Goal: Information Seeking & Learning: Learn about a topic

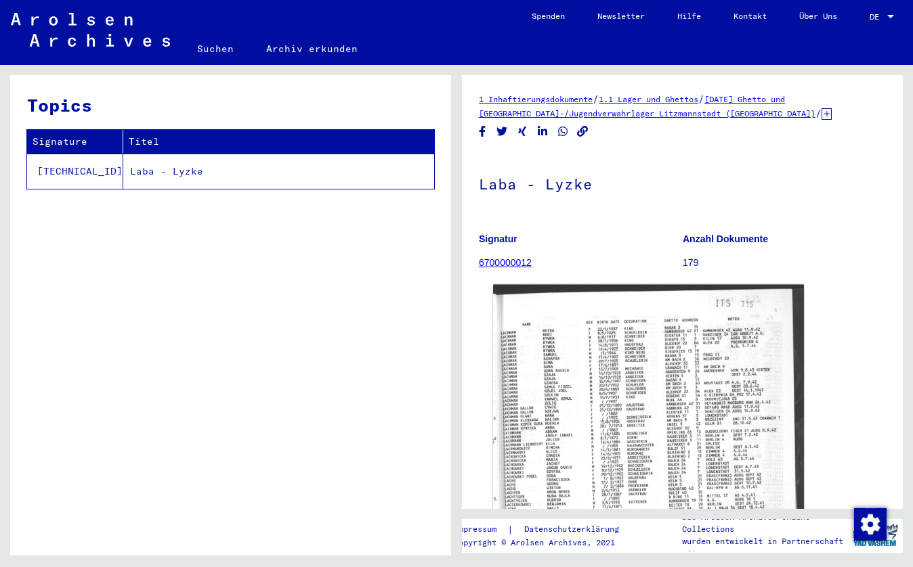
click at [557, 422] on img at bounding box center [648, 515] width 311 height 460
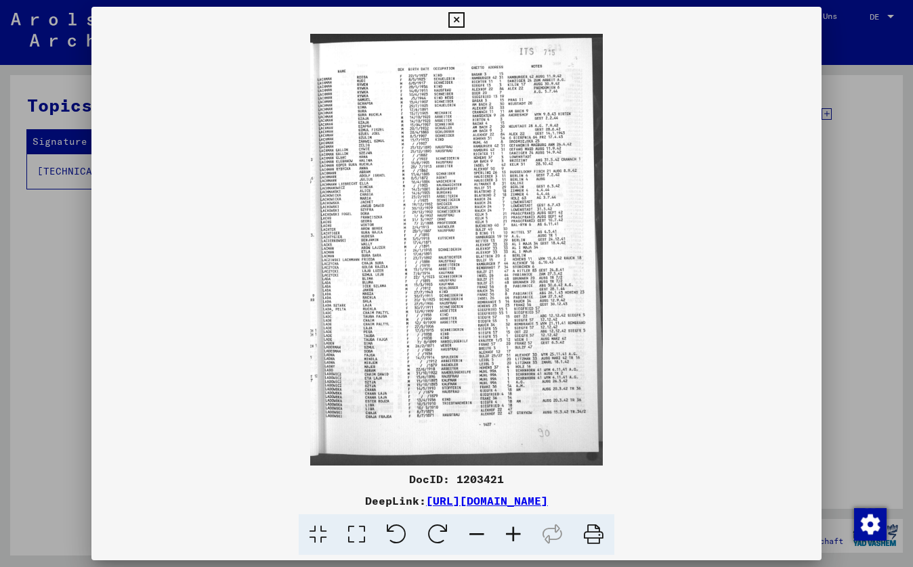
click at [723, 329] on img at bounding box center [456, 250] width 730 height 432
click at [515, 531] on icon at bounding box center [513, 535] width 37 height 41
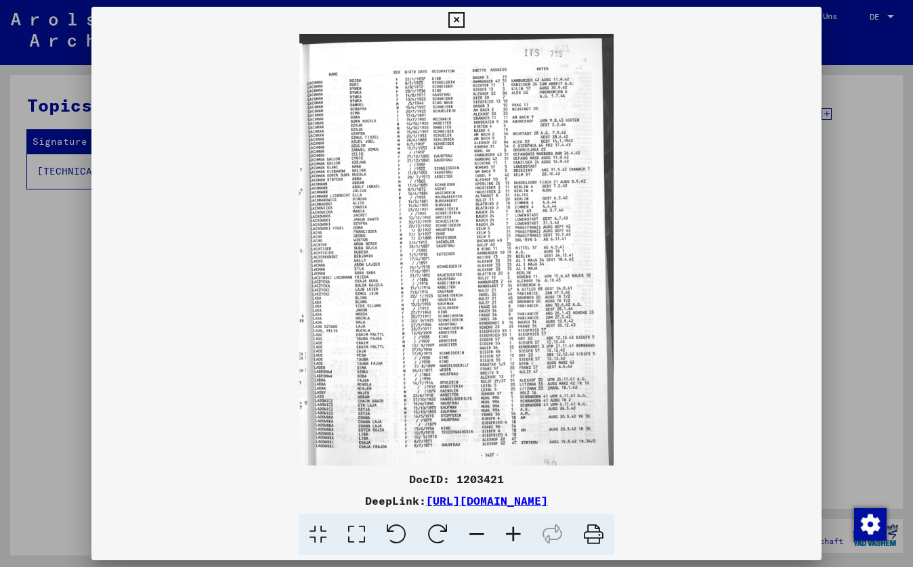
click at [515, 531] on icon at bounding box center [513, 535] width 37 height 41
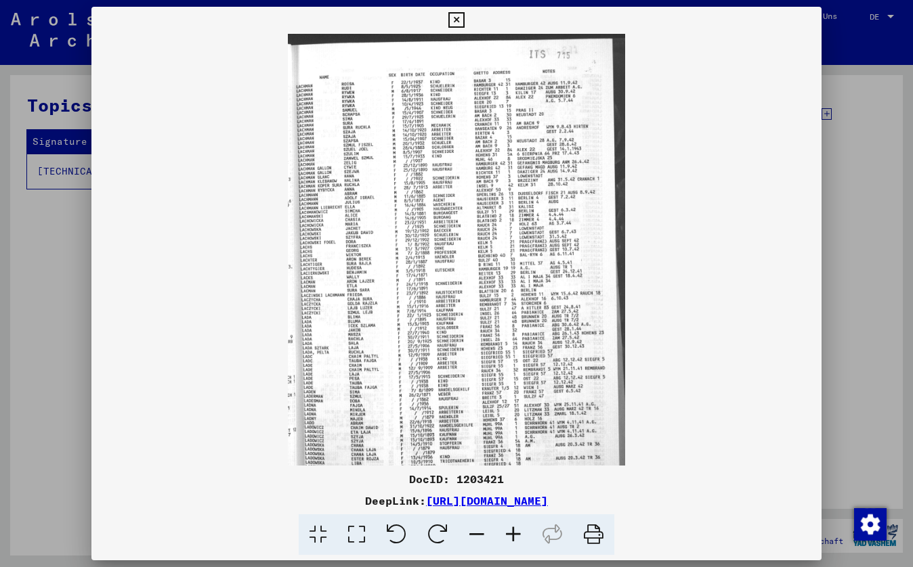
click at [515, 533] on icon at bounding box center [513, 535] width 37 height 41
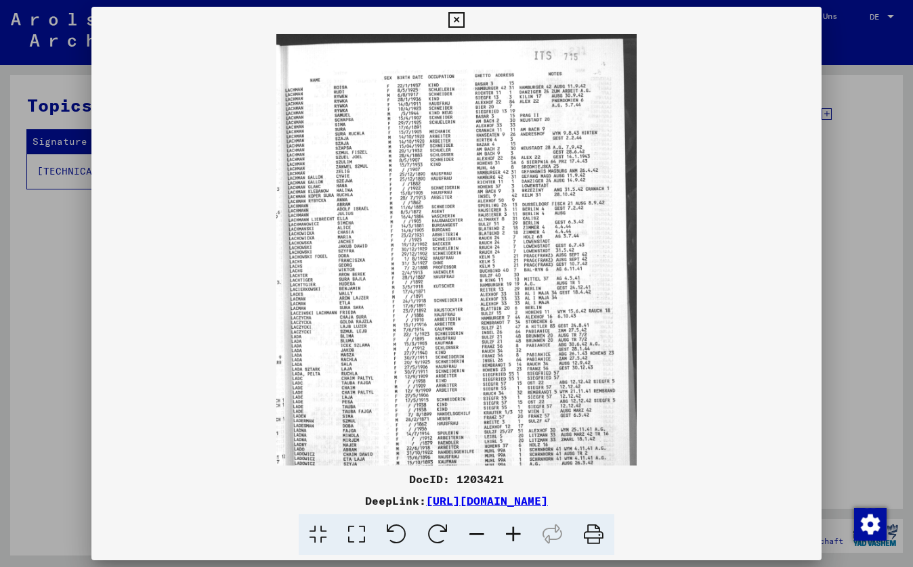
click at [513, 531] on icon at bounding box center [513, 535] width 37 height 41
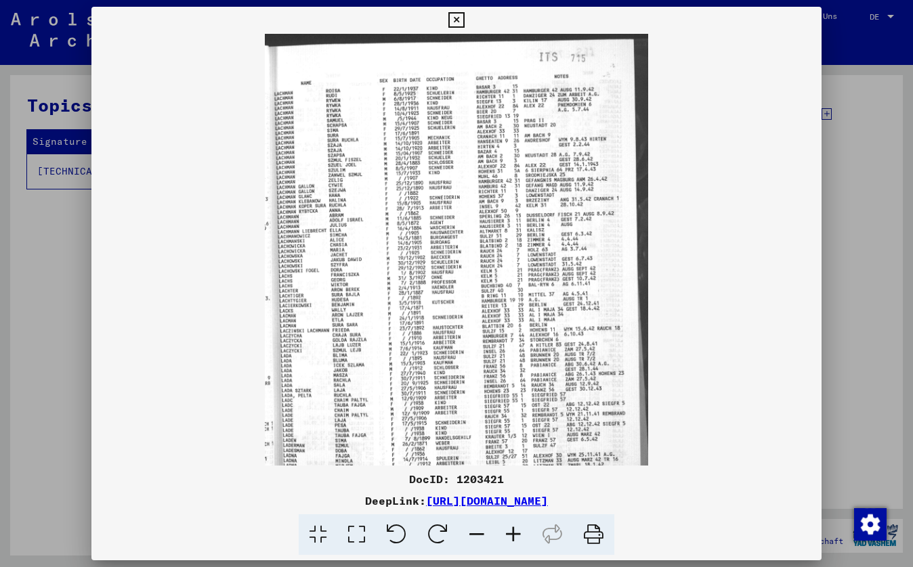
click at [502, 536] on icon at bounding box center [513, 535] width 37 height 41
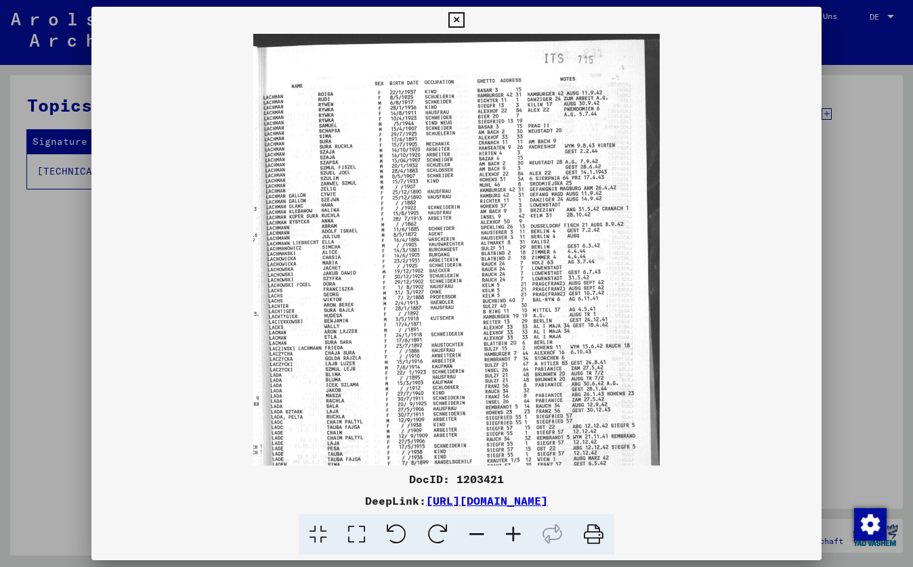
click at [502, 536] on icon at bounding box center [513, 535] width 37 height 41
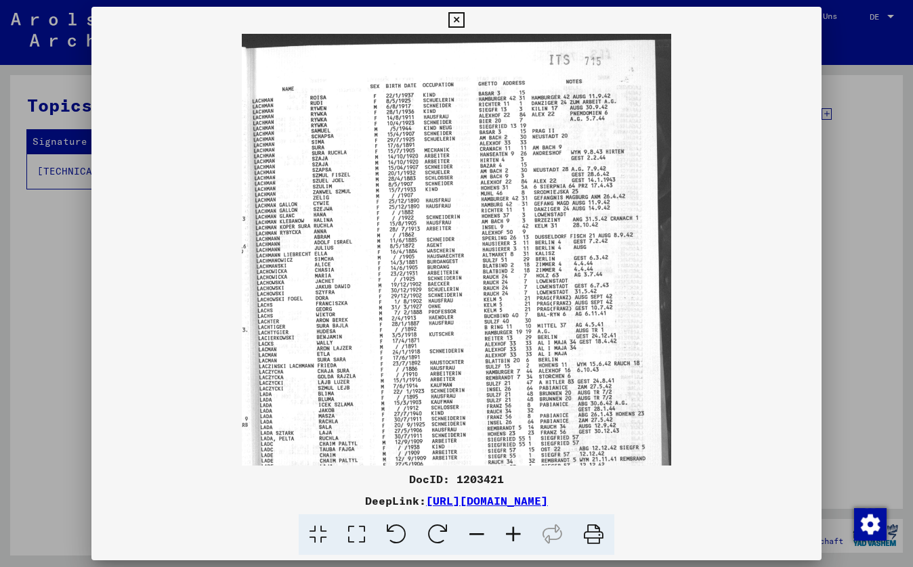
click at [502, 536] on icon at bounding box center [513, 535] width 37 height 41
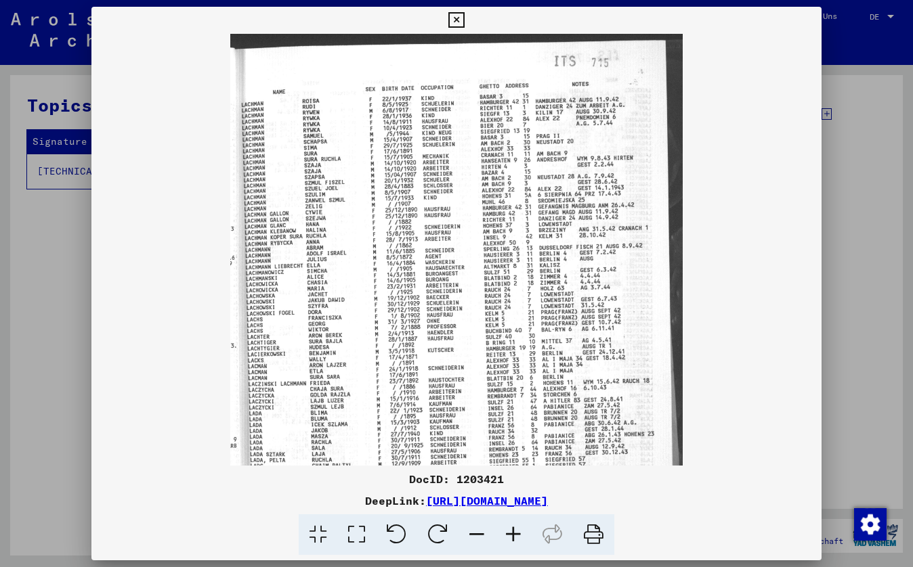
click at [502, 536] on icon at bounding box center [513, 535] width 37 height 41
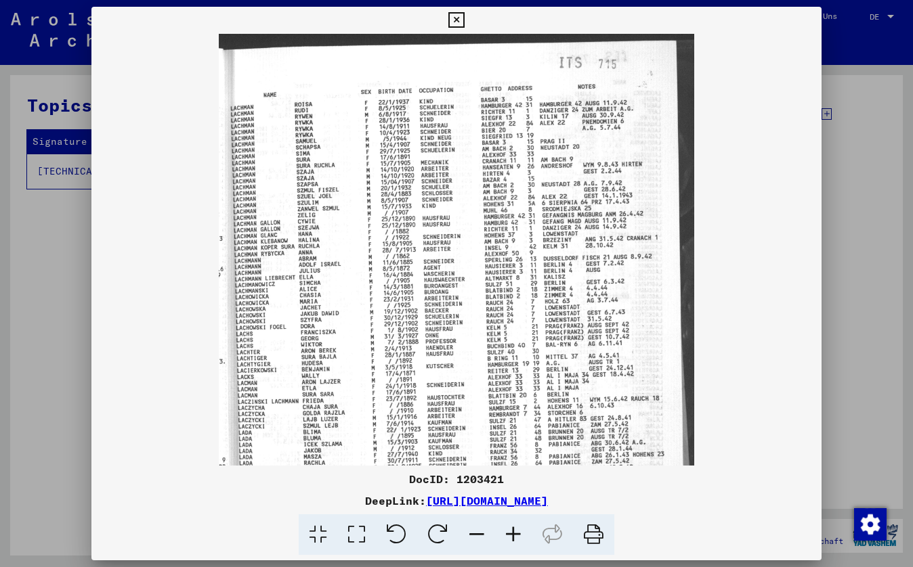
click at [502, 536] on icon at bounding box center [513, 535] width 37 height 41
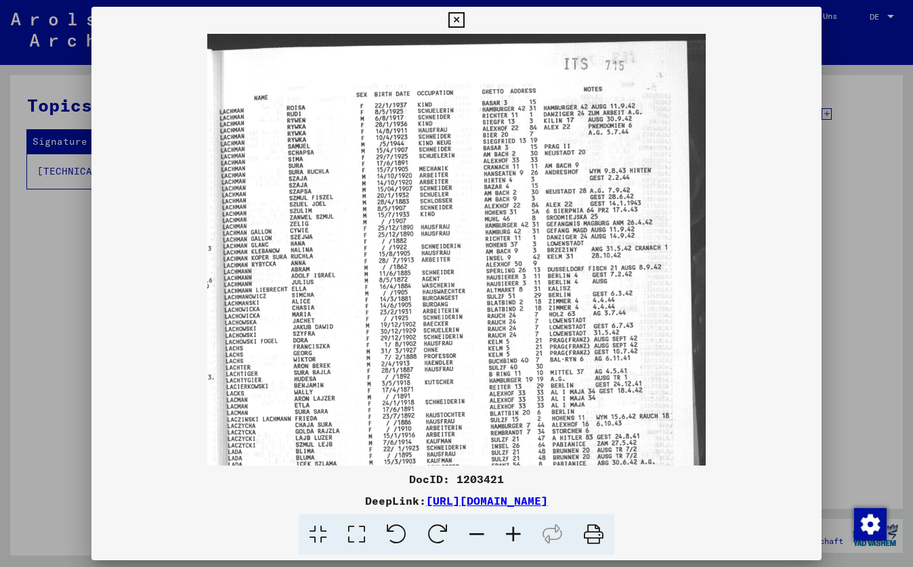
click at [427, 363] on img at bounding box center [456, 402] width 498 height 737
click at [427, 362] on img at bounding box center [456, 402] width 498 height 737
click at [427, 363] on img at bounding box center [456, 402] width 498 height 737
click at [427, 364] on img at bounding box center [456, 402] width 498 height 737
click at [464, 18] on icon at bounding box center [456, 20] width 16 height 16
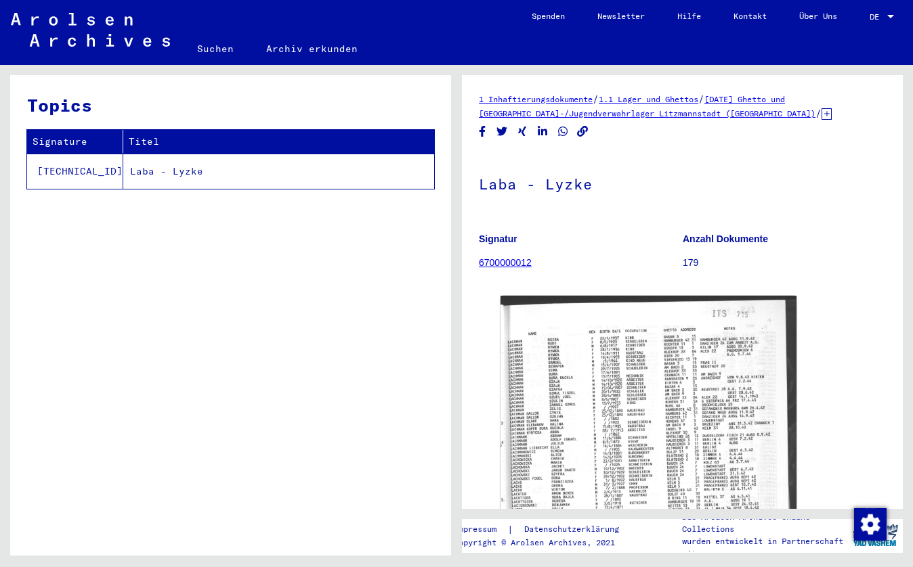
click at [368, 166] on td "Laba - Lyzke" at bounding box center [278, 171] width 311 height 35
click at [534, 115] on link "[DATE] Ghetto und [GEOGRAPHIC_DATA]-/Jugendverwahrlager Litzmannstadt ([GEOGRAP…" at bounding box center [647, 106] width 336 height 24
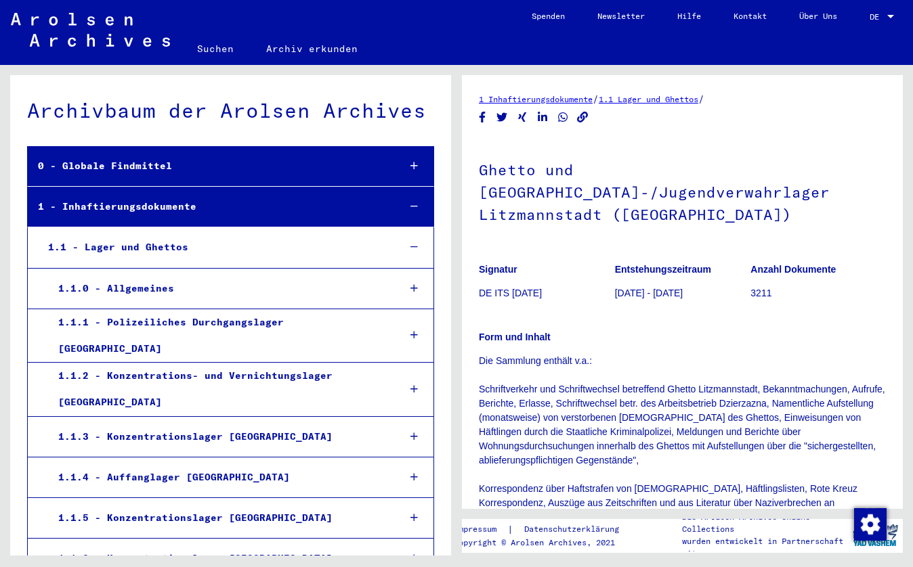
scroll to position [899, 0]
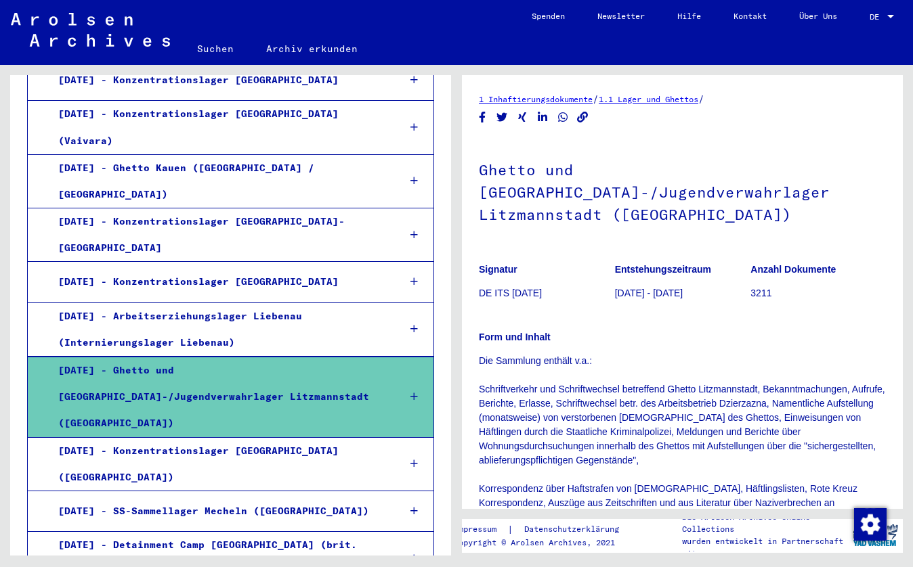
click at [223, 357] on div "[DATE] - Ghetto und [GEOGRAPHIC_DATA]-/Jugendverwahrlager Litzmannstadt ([GEOGR…" at bounding box center [218, 397] width 340 height 80
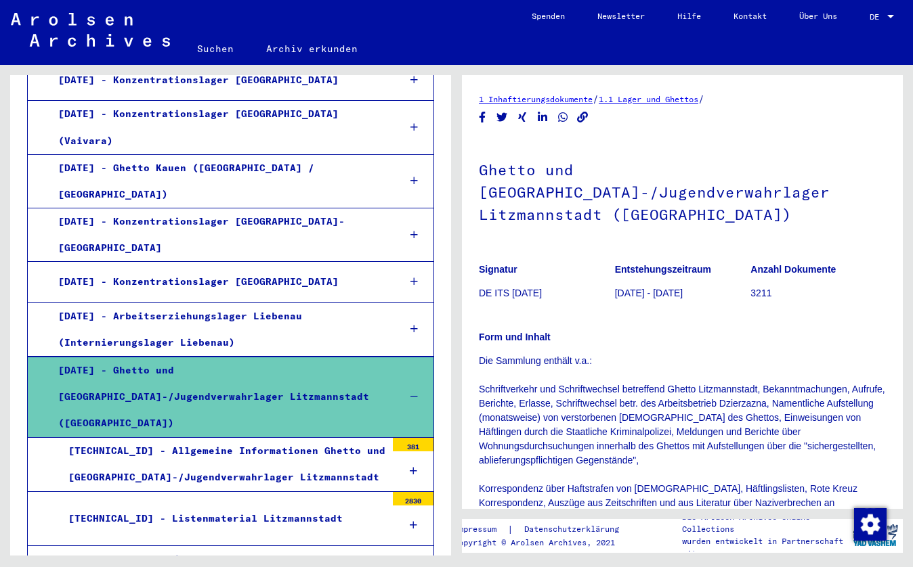
click at [192, 357] on div "[DATE] - Ghetto und [GEOGRAPHIC_DATA]-/Jugendverwahrlager Litzmannstadt ([GEOGR…" at bounding box center [218, 397] width 340 height 80
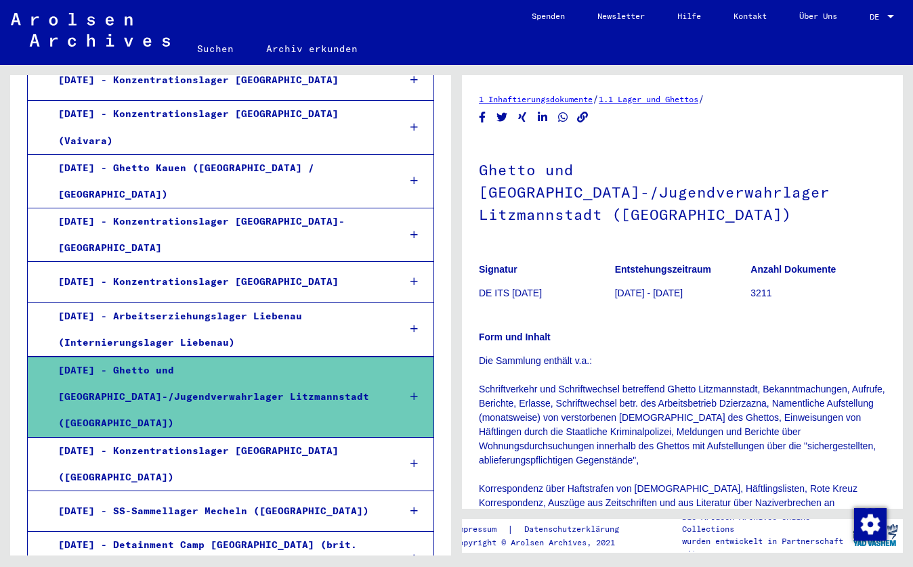
click at [194, 357] on div "[DATE] - Ghetto und [GEOGRAPHIC_DATA]-/Jugendverwahrlager Litzmannstadt ([GEOGR…" at bounding box center [218, 397] width 340 height 80
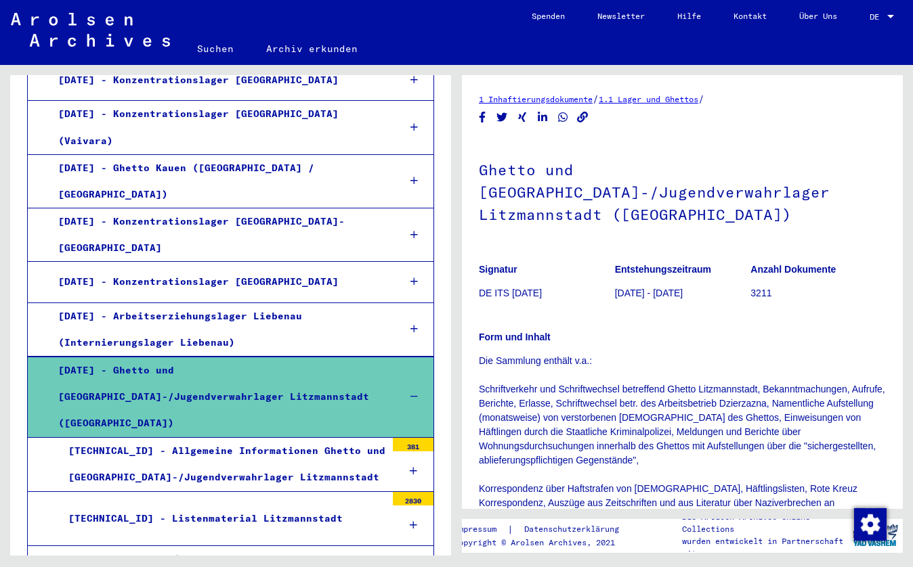
click at [287, 357] on div "[DATE] - Ghetto und [GEOGRAPHIC_DATA]-/Jugendverwahrlager Litzmannstadt ([GEOGR…" at bounding box center [218, 397] width 340 height 80
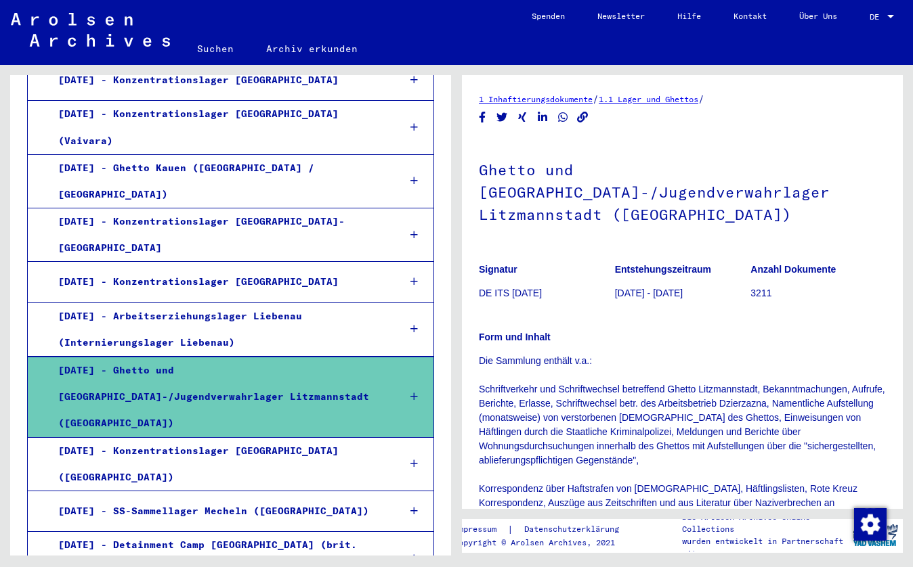
click at [286, 357] on div "[DATE] - Ghetto und [GEOGRAPHIC_DATA]-/Jugendverwahrlager Litzmannstadt ([GEOGR…" at bounding box center [218, 397] width 340 height 80
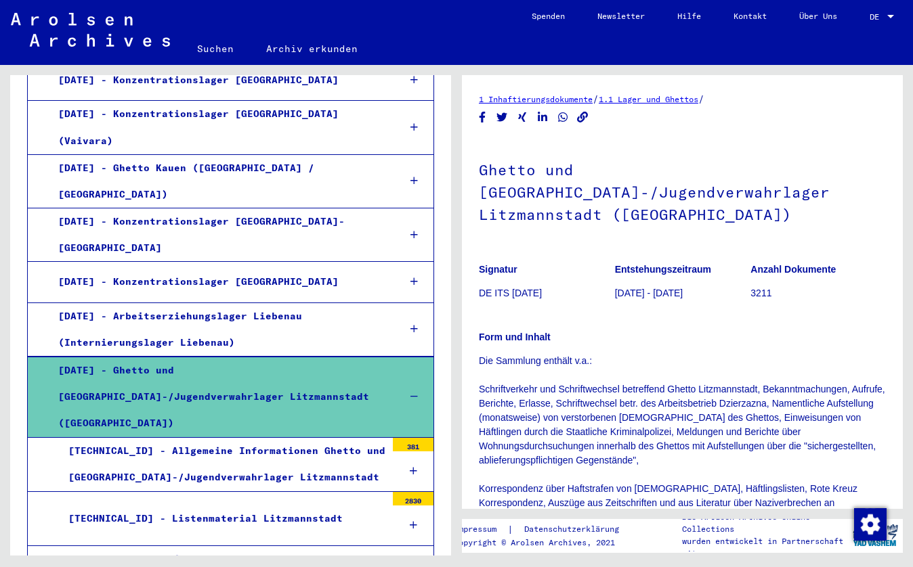
click at [286, 357] on div "[DATE] - Ghetto und [GEOGRAPHIC_DATA]-/Jugendverwahrlager Litzmannstadt ([GEOGR…" at bounding box center [218, 397] width 340 height 80
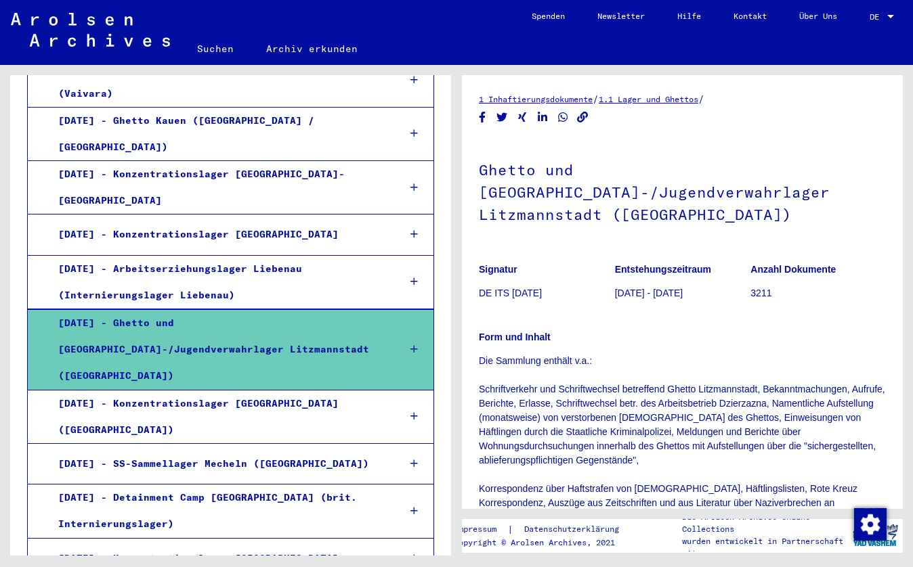
scroll to position [932, 0]
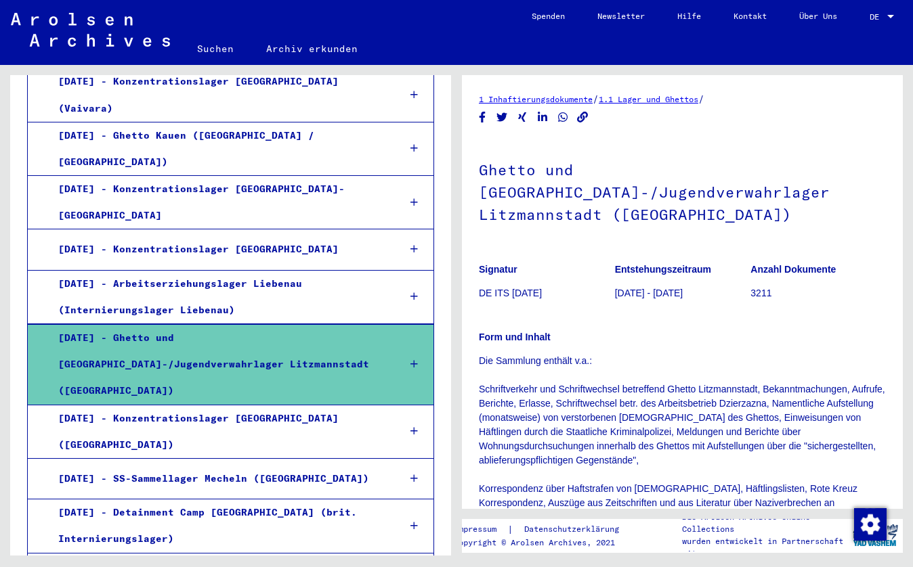
click at [411, 359] on icon at bounding box center [413, 363] width 7 height 9
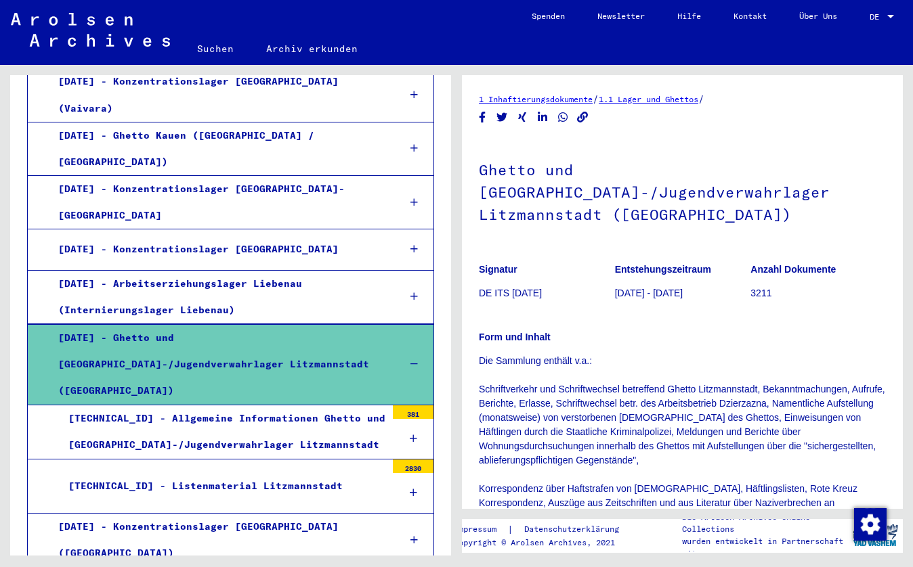
click at [416, 359] on icon at bounding box center [413, 363] width 7 height 9
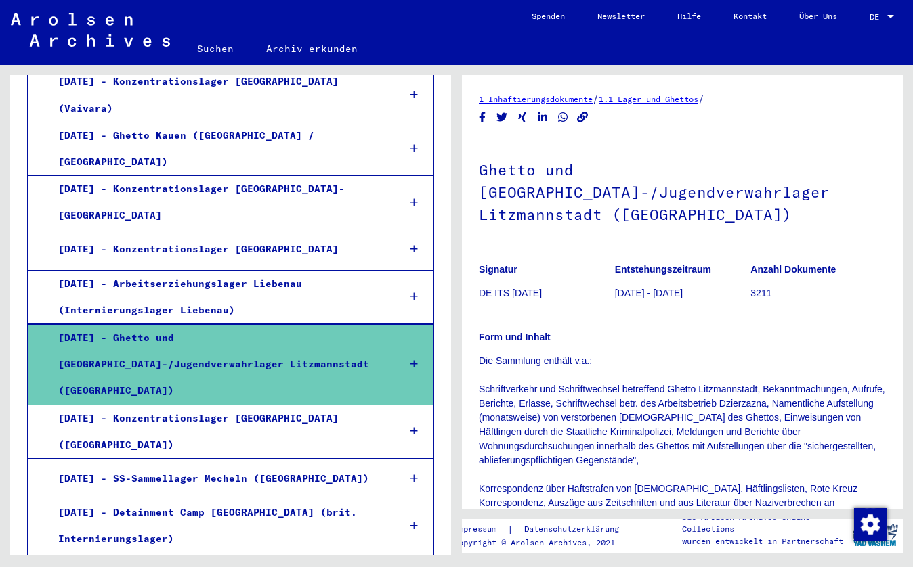
click at [416, 359] on icon at bounding box center [413, 363] width 7 height 9
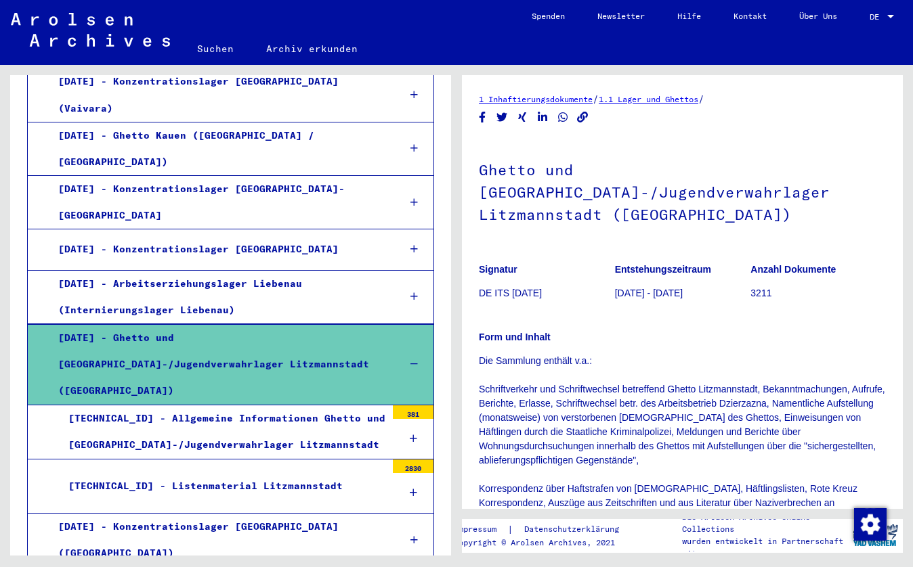
click at [302, 473] on div "[TECHNICAL_ID] - Listenmaterial Litzmannstadt" at bounding box center [222, 486] width 328 height 26
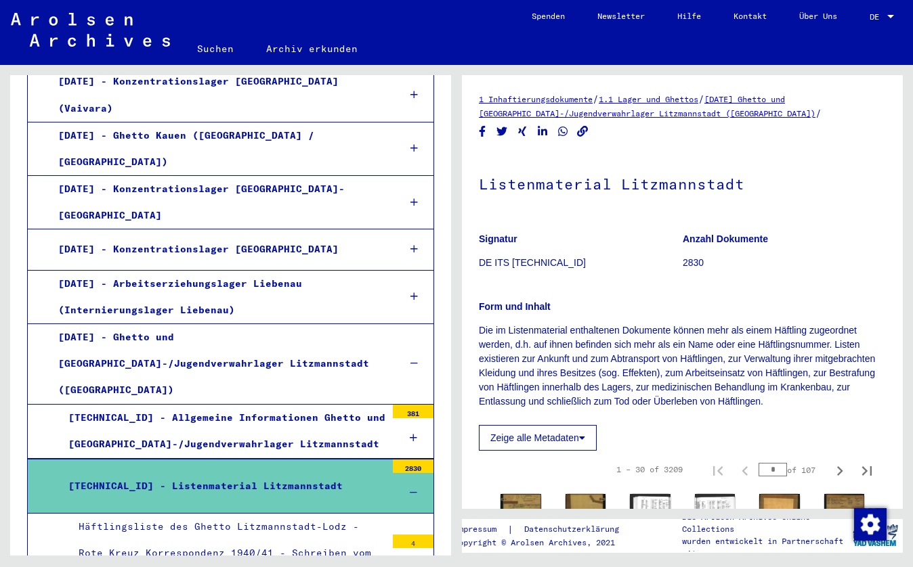
click at [324, 473] on div "[TECHNICAL_ID] - Listenmaterial Litzmannstadt" at bounding box center [222, 486] width 328 height 26
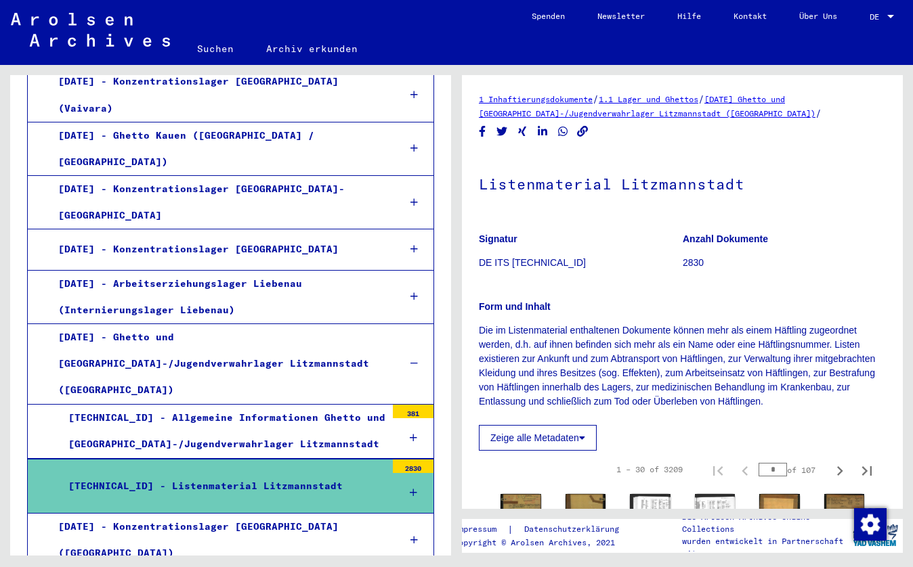
click at [412, 460] on div "2830" at bounding box center [413, 467] width 41 height 14
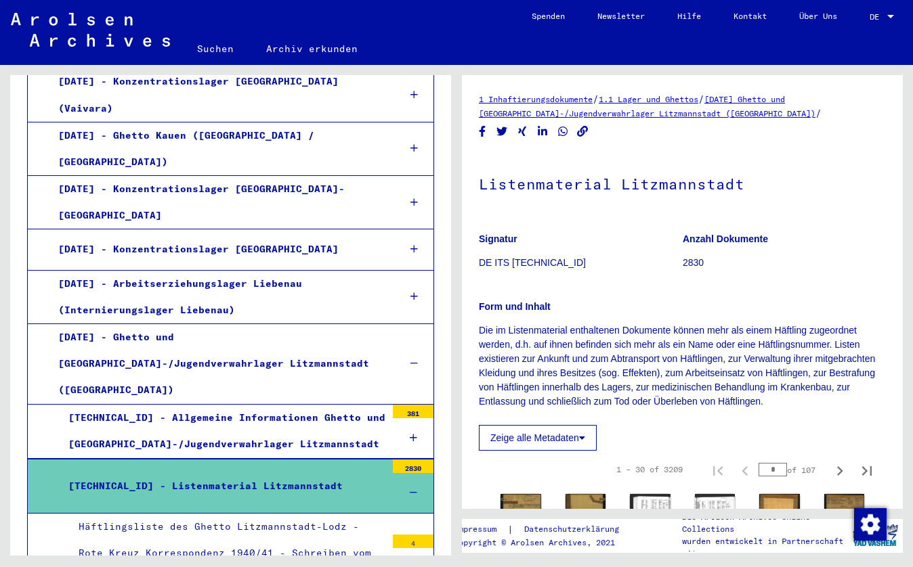
click at [414, 460] on div "2830" at bounding box center [413, 467] width 41 height 14
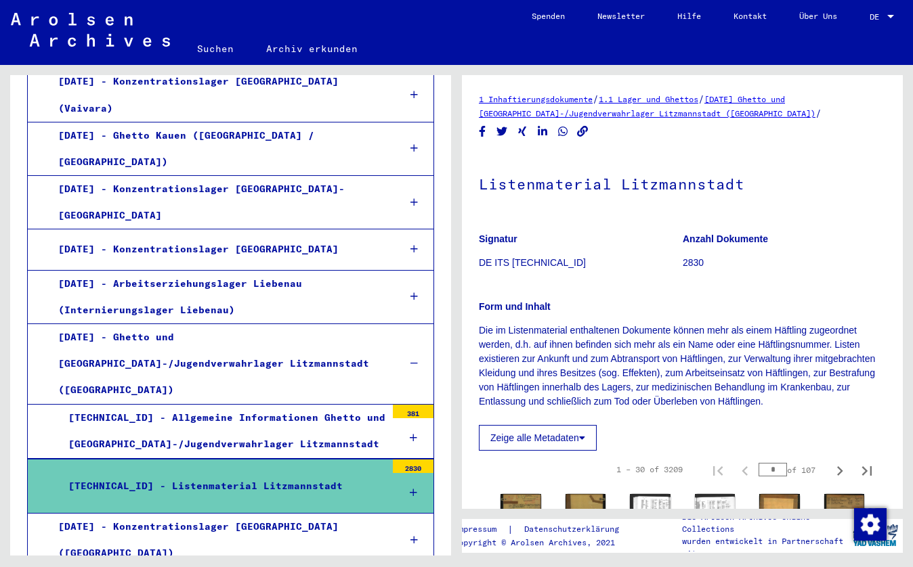
click at [414, 460] on div "2830" at bounding box center [413, 467] width 41 height 14
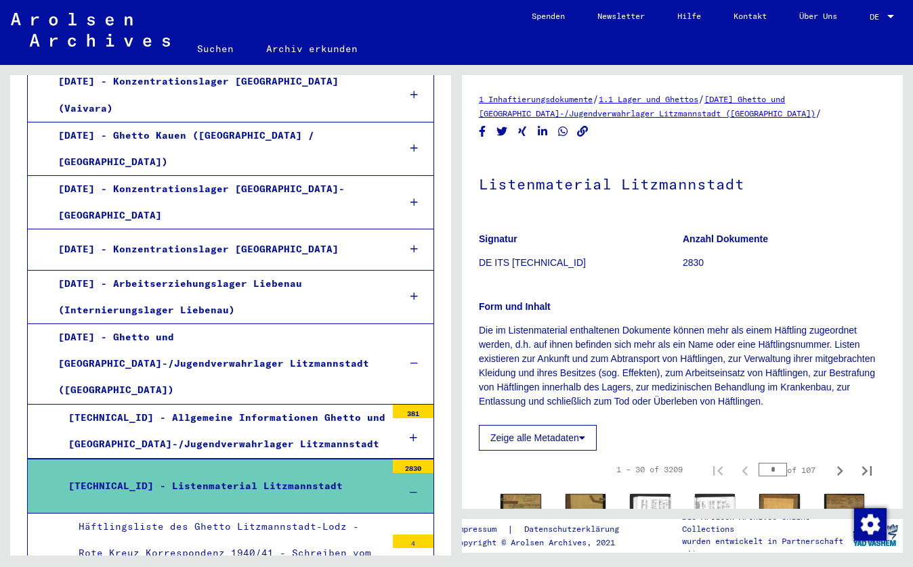
click at [348, 514] on div "Häftlingsliste des Ghetto Litzmannstadt-Lodz - Rote Kreuz Korrespondenz 1940/41…" at bounding box center [227, 567] width 318 height 106
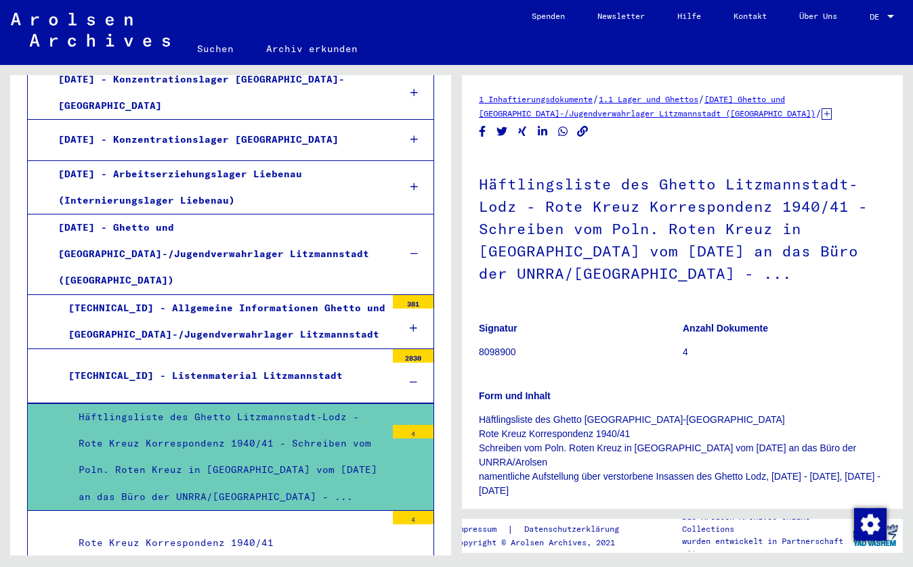
scroll to position [1046, 0]
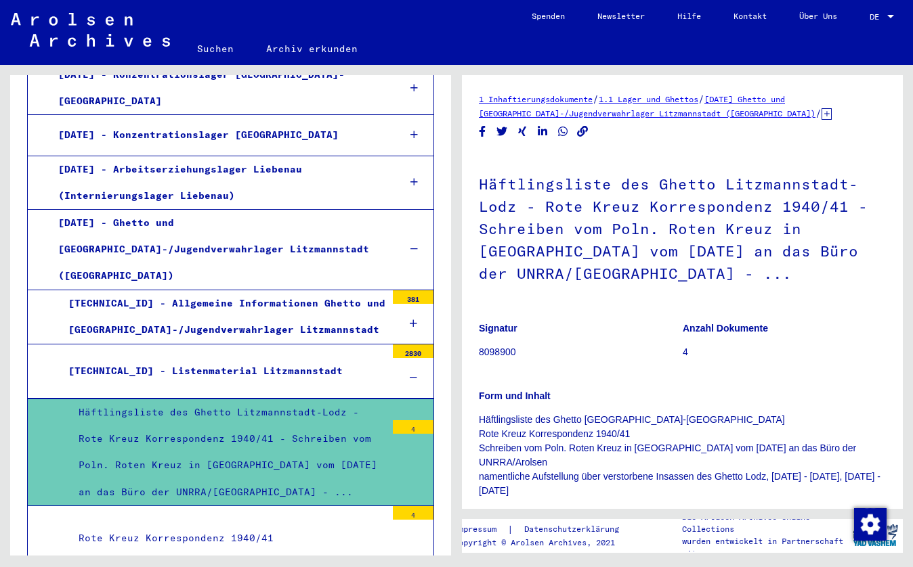
click at [594, 346] on p "8098900" at bounding box center [580, 352] width 203 height 14
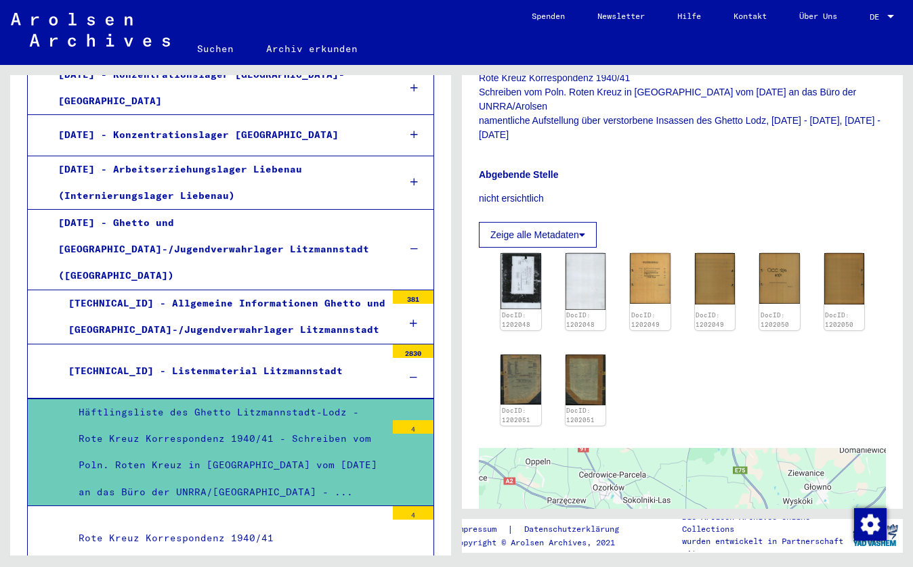
scroll to position [375, 0]
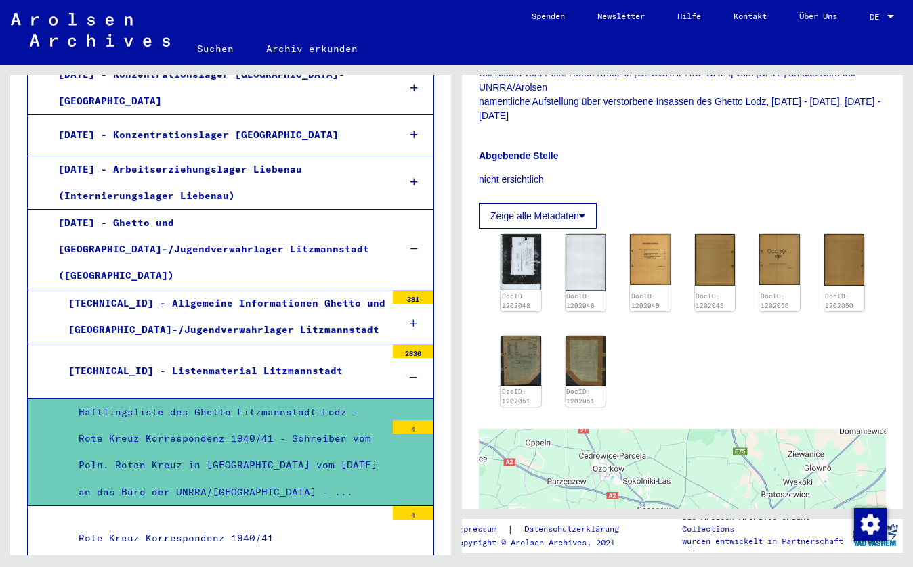
click at [585, 211] on icon at bounding box center [582, 215] width 6 height 9
click at [523, 251] on img at bounding box center [521, 261] width 42 height 59
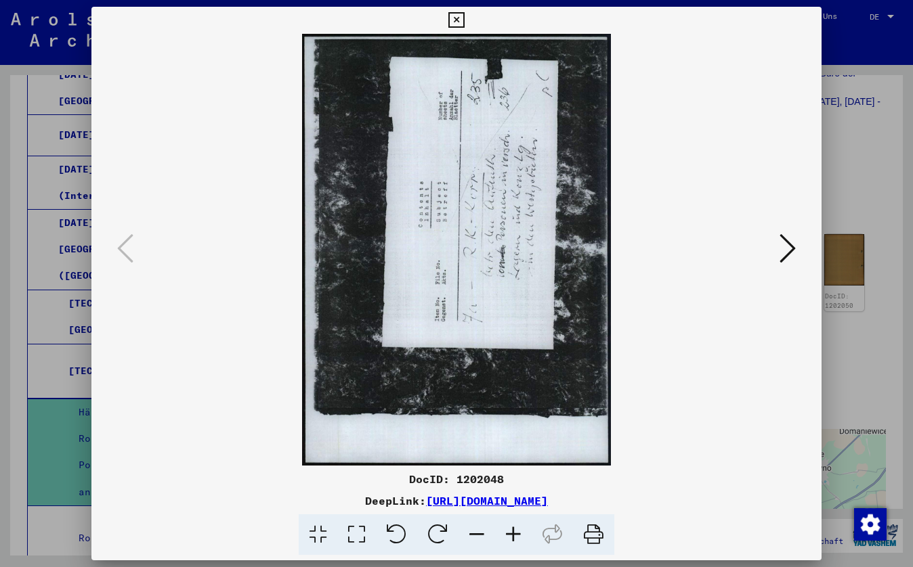
click at [523, 251] on img at bounding box center [456, 250] width 638 height 432
click at [785, 249] on icon at bounding box center [787, 248] width 16 height 32
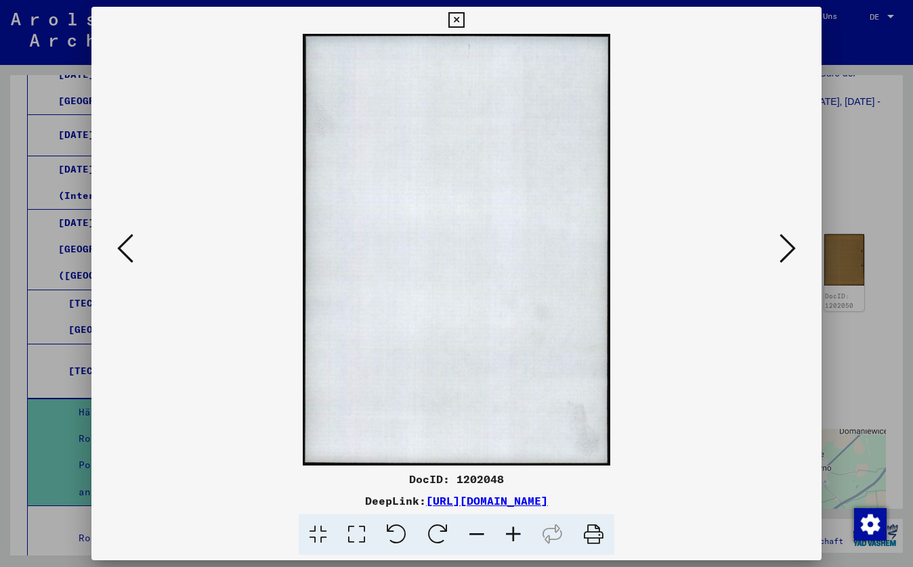
click at [785, 249] on icon at bounding box center [787, 248] width 16 height 32
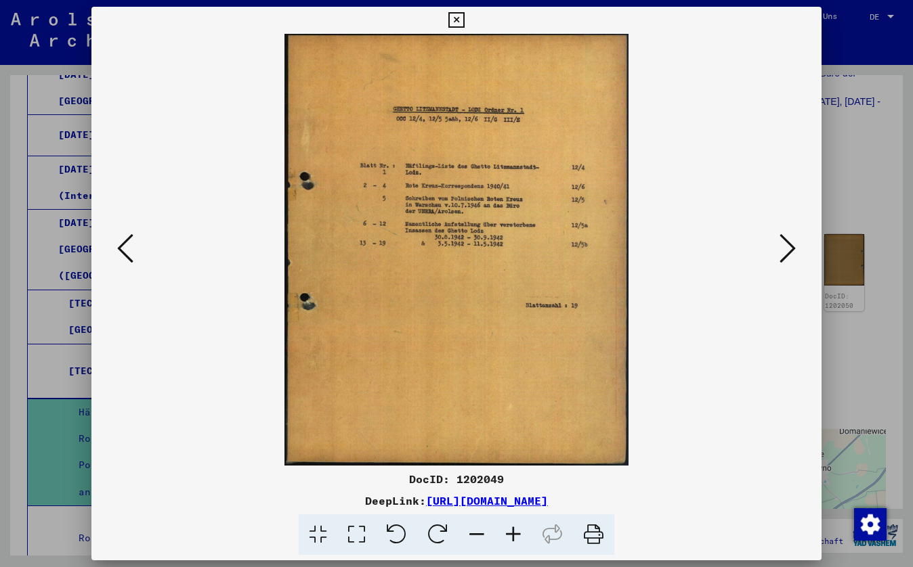
click at [785, 250] on icon at bounding box center [787, 248] width 16 height 32
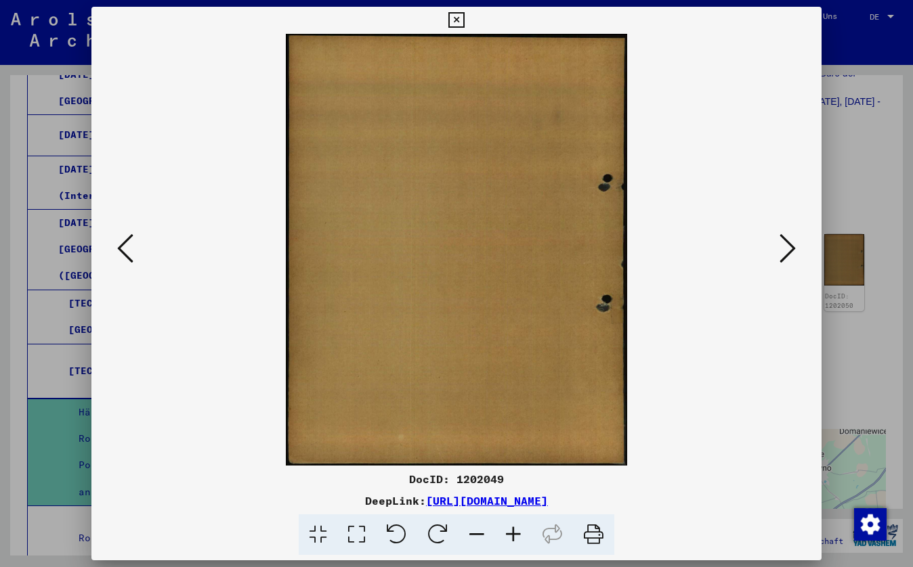
click at [786, 251] on icon at bounding box center [787, 248] width 16 height 32
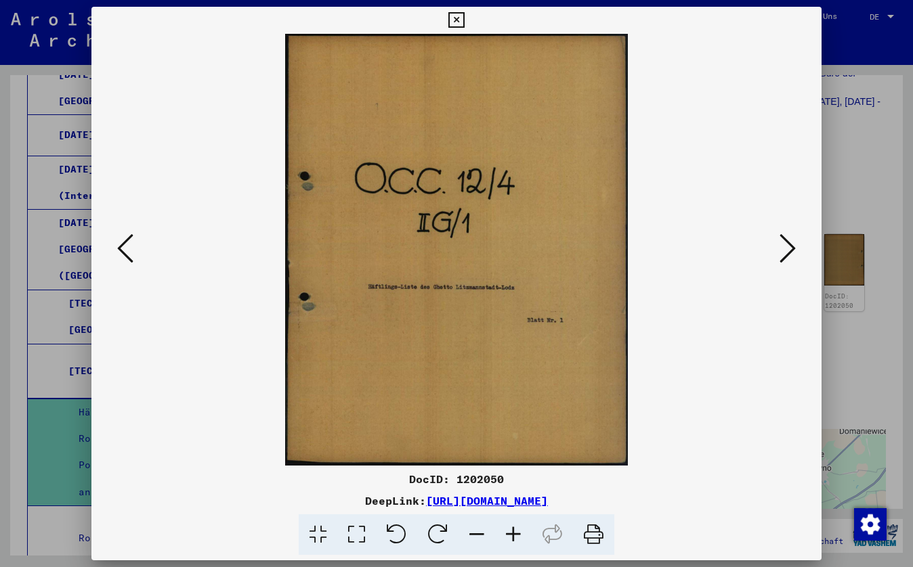
click at [119, 248] on icon at bounding box center [125, 248] width 16 height 32
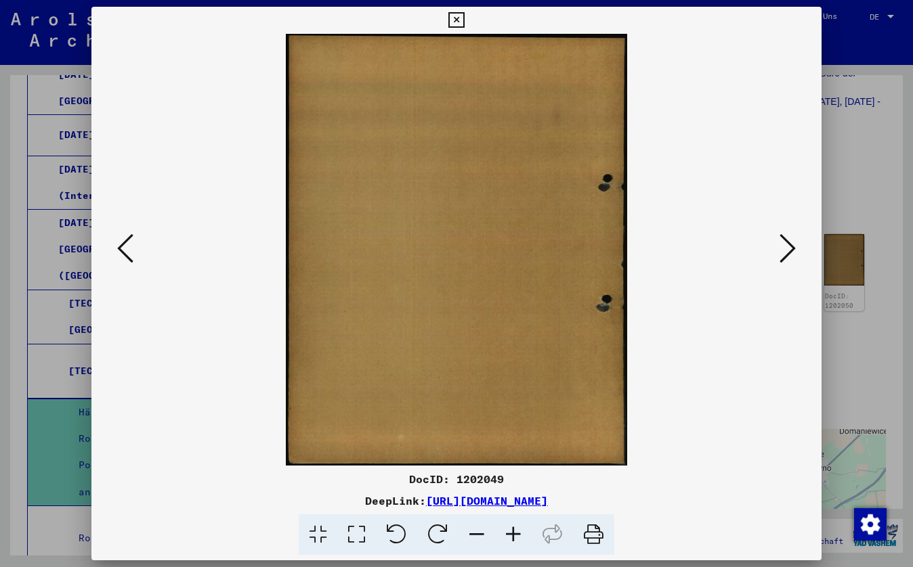
click at [119, 248] on icon at bounding box center [125, 248] width 16 height 32
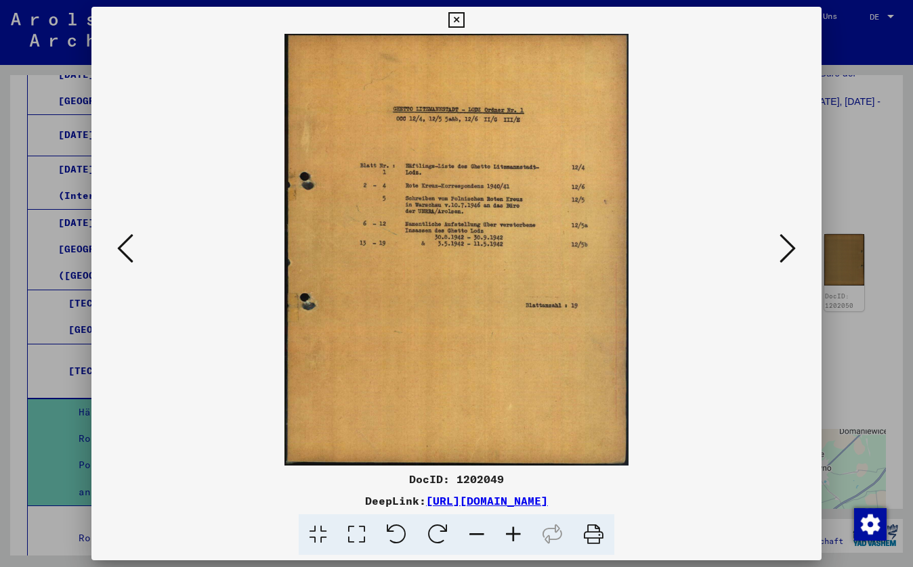
click at [120, 248] on icon at bounding box center [125, 248] width 16 height 32
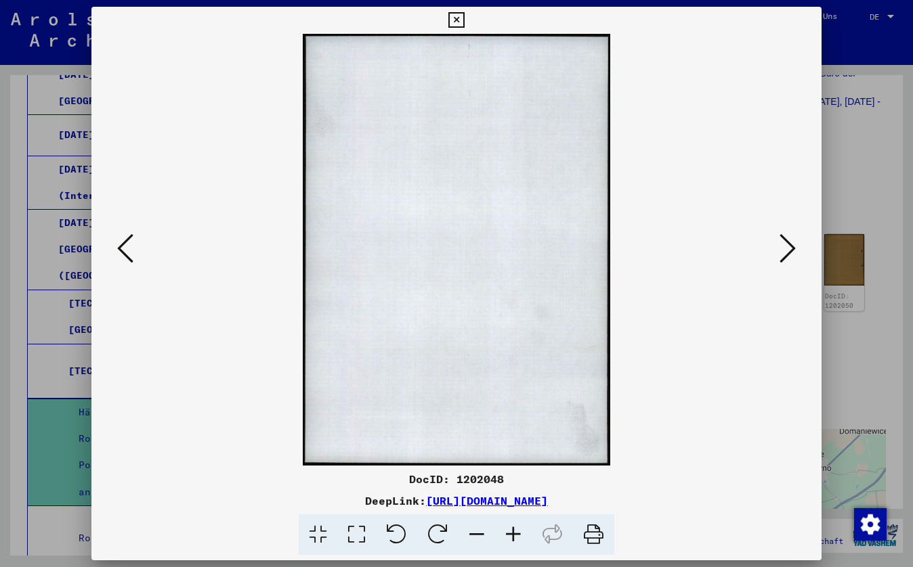
click at [120, 248] on icon at bounding box center [125, 248] width 16 height 32
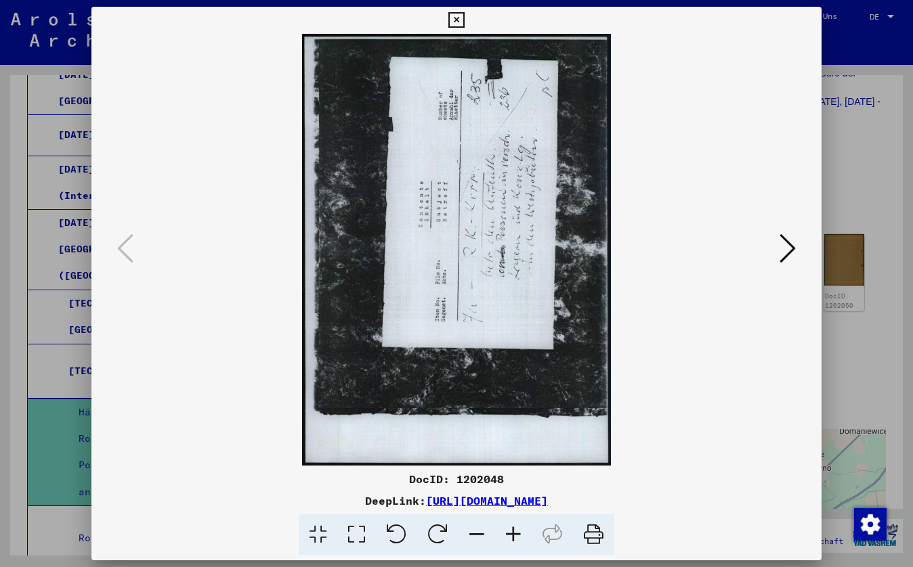
click at [789, 244] on icon at bounding box center [787, 248] width 16 height 32
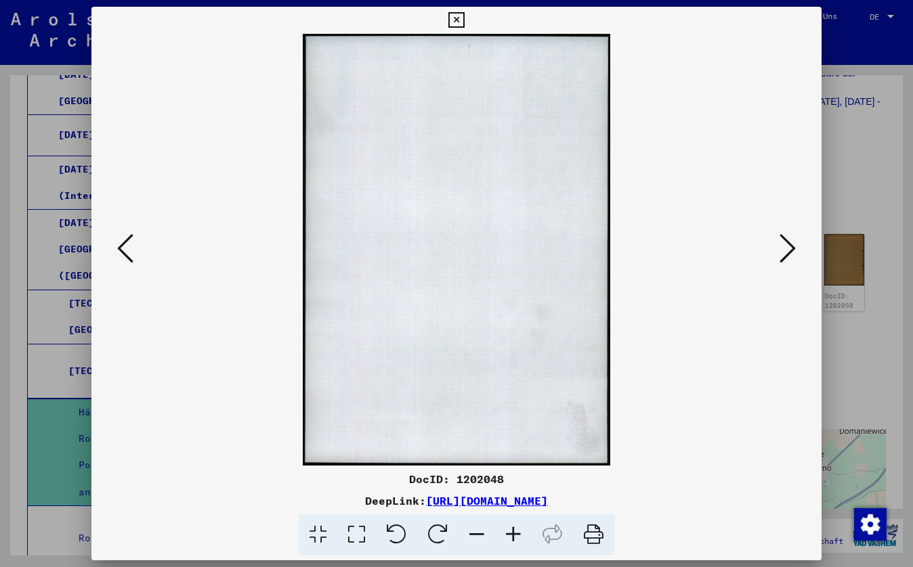
click at [785, 242] on icon at bounding box center [787, 248] width 16 height 32
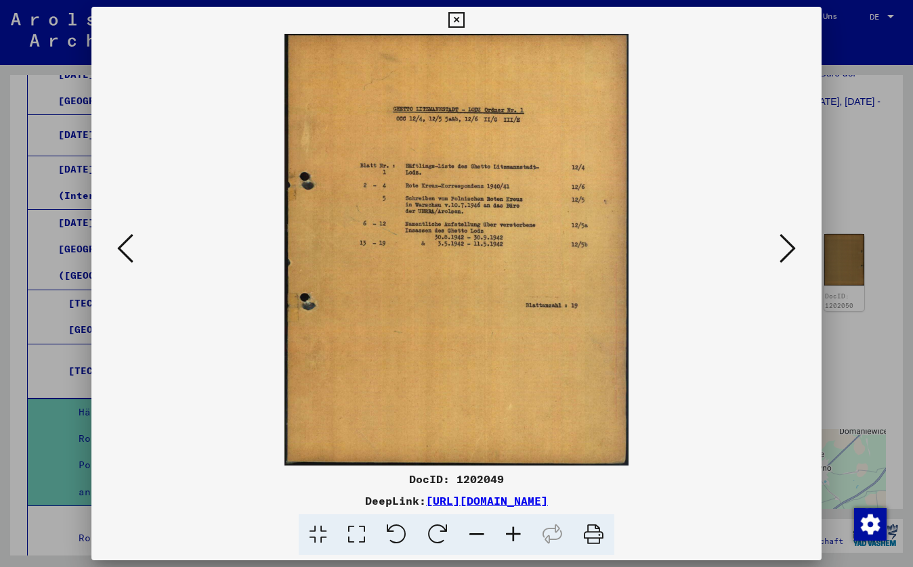
click at [512, 532] on icon at bounding box center [513, 535] width 37 height 41
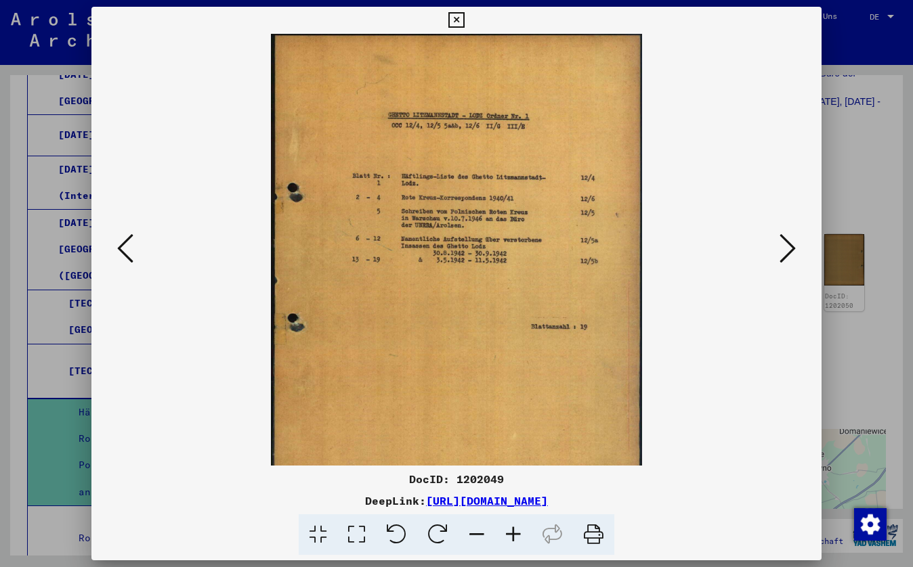
click at [512, 532] on icon at bounding box center [513, 535] width 37 height 41
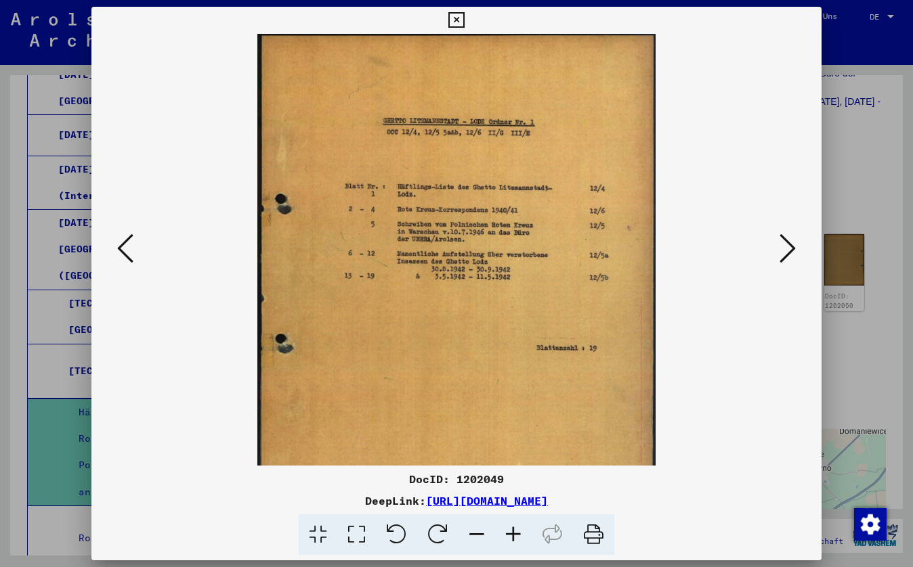
click at [512, 533] on icon at bounding box center [513, 535] width 37 height 41
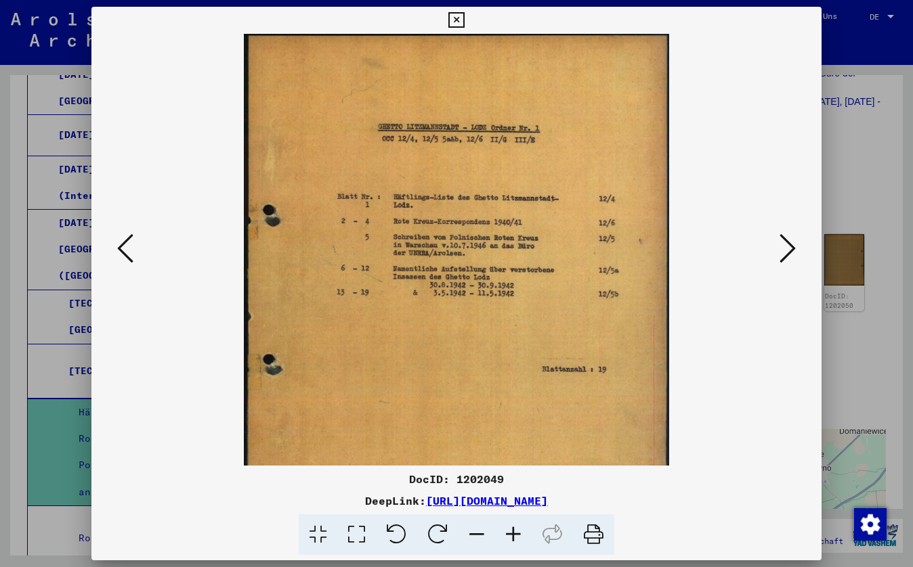
click at [512, 535] on icon at bounding box center [513, 535] width 37 height 41
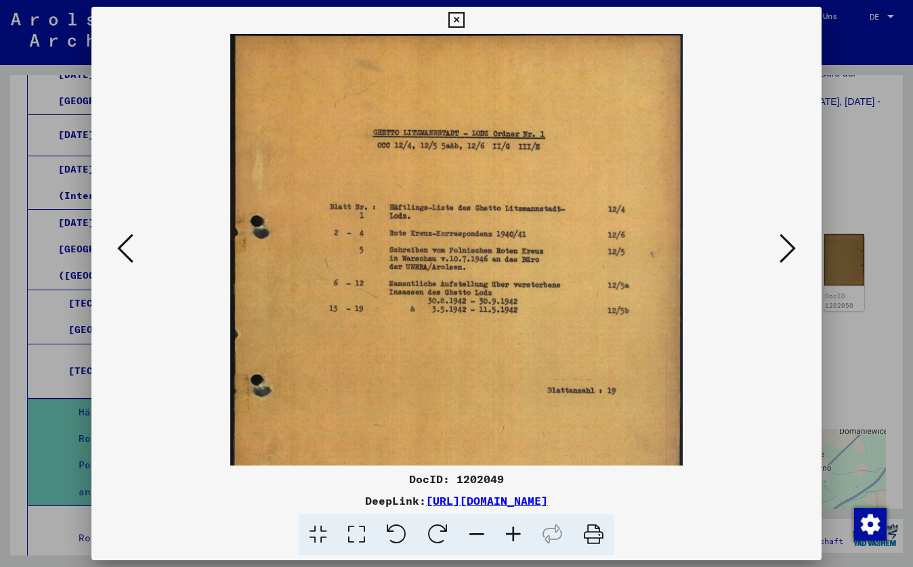
click at [512, 535] on icon at bounding box center [513, 535] width 37 height 41
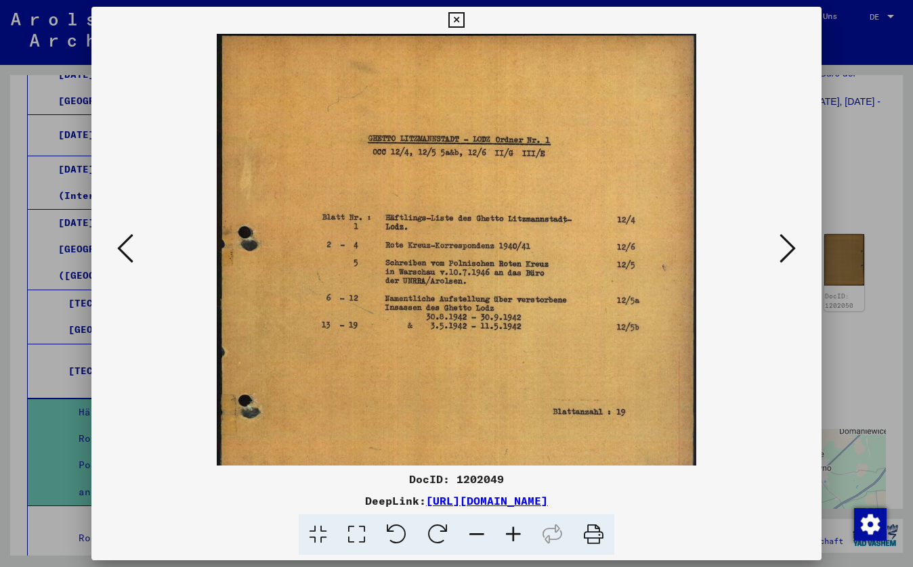
click at [789, 246] on icon at bounding box center [787, 248] width 16 height 32
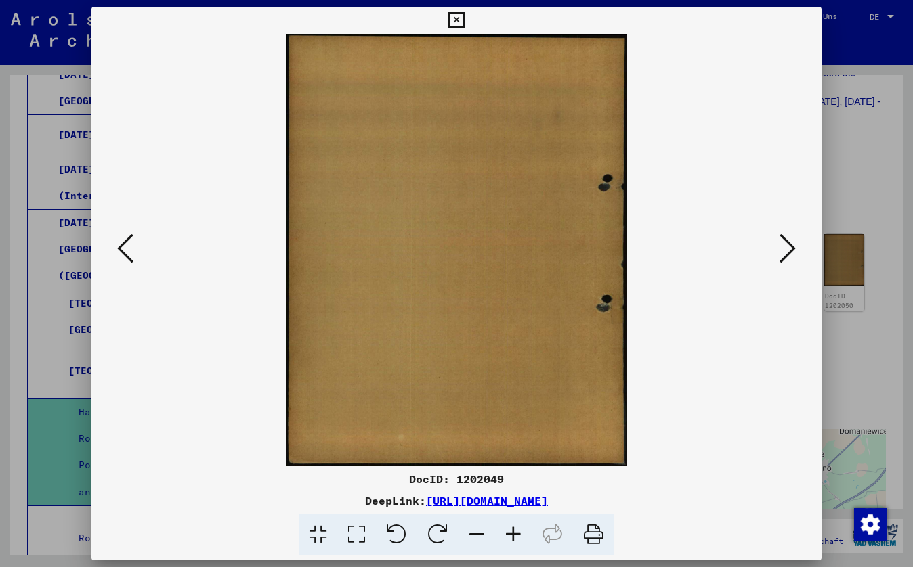
click at [790, 246] on icon at bounding box center [787, 248] width 16 height 32
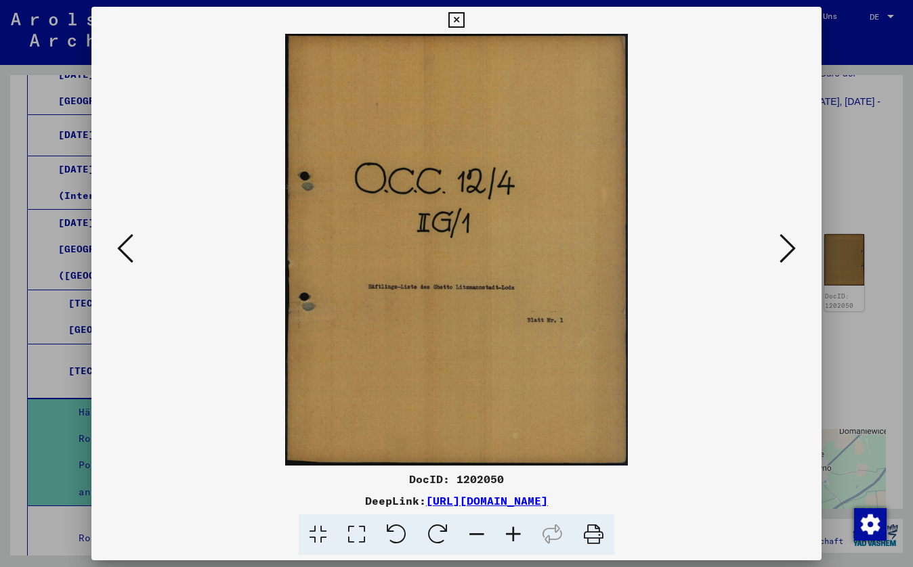
click at [790, 246] on icon at bounding box center [787, 248] width 16 height 32
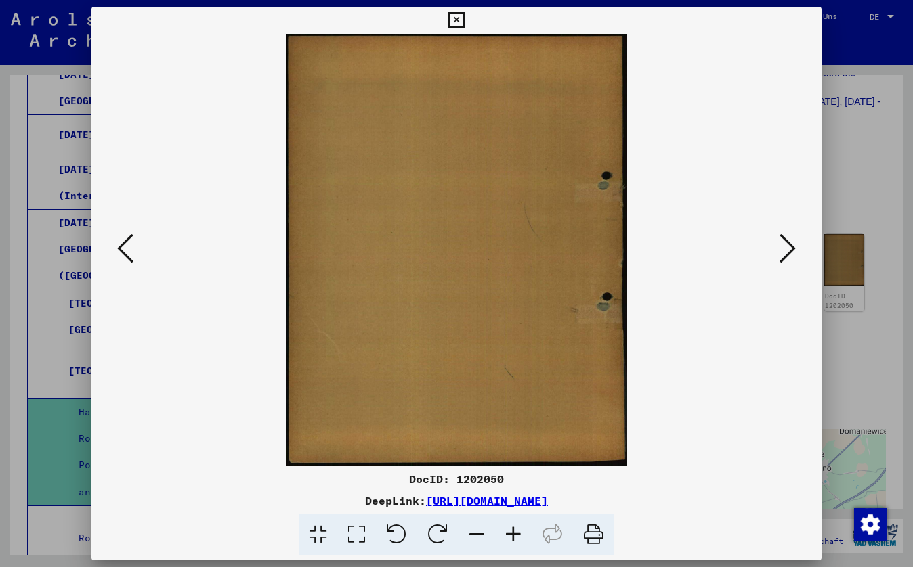
click at [790, 246] on icon at bounding box center [787, 248] width 16 height 32
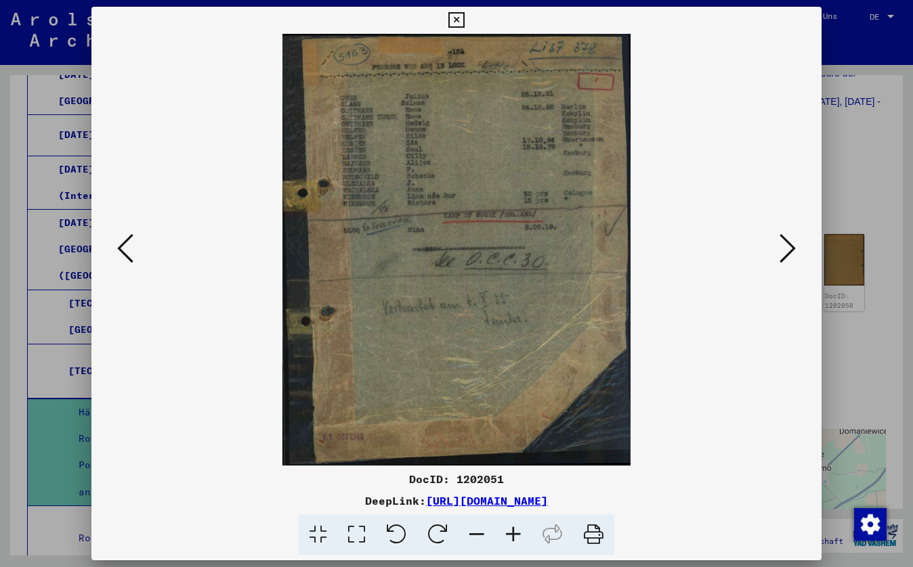
click at [520, 533] on icon at bounding box center [513, 535] width 37 height 41
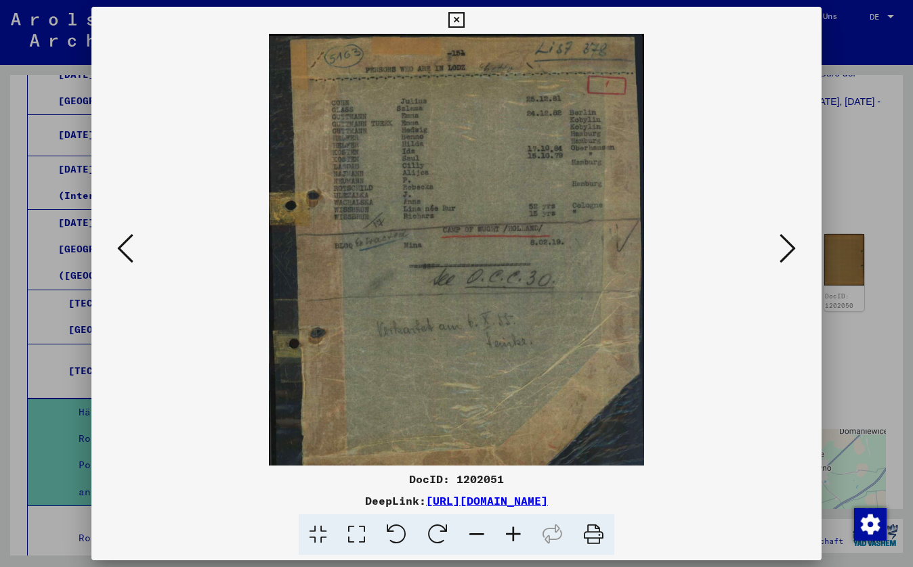
click at [520, 533] on icon at bounding box center [513, 535] width 37 height 41
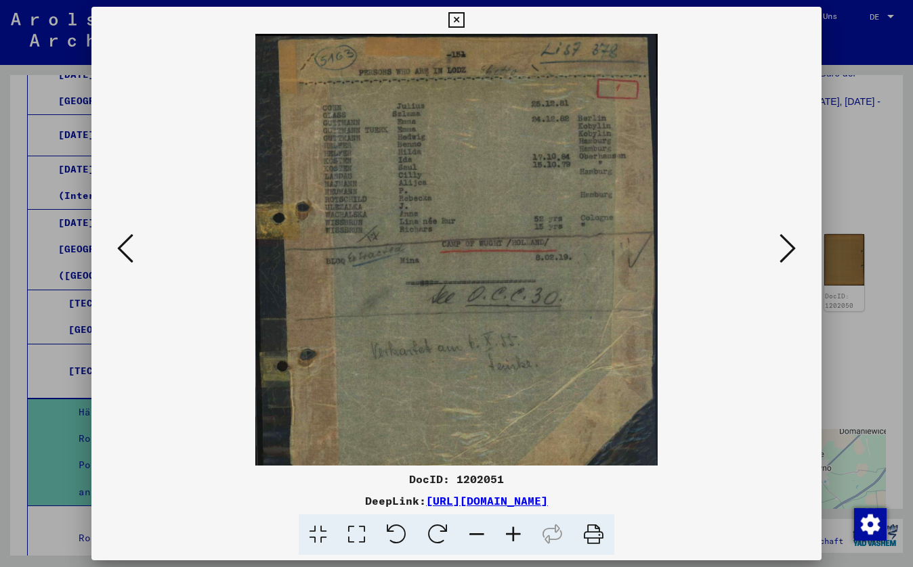
click at [520, 533] on icon at bounding box center [513, 535] width 37 height 41
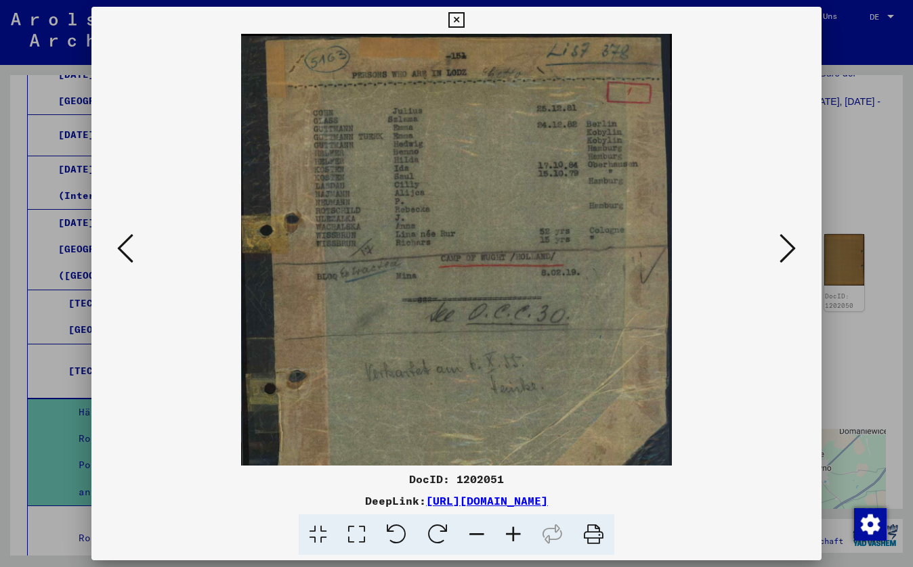
click at [515, 532] on icon at bounding box center [513, 535] width 37 height 41
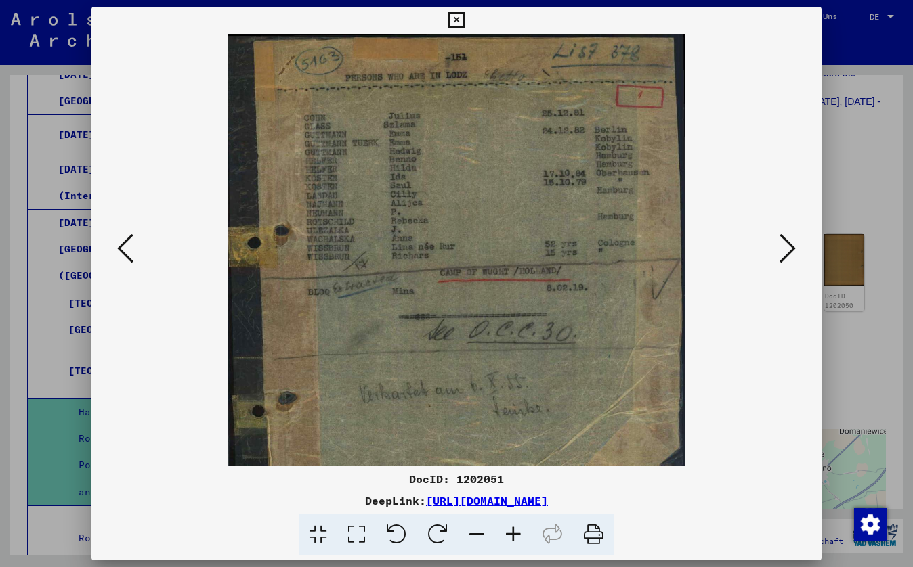
click at [515, 531] on icon at bounding box center [513, 535] width 37 height 41
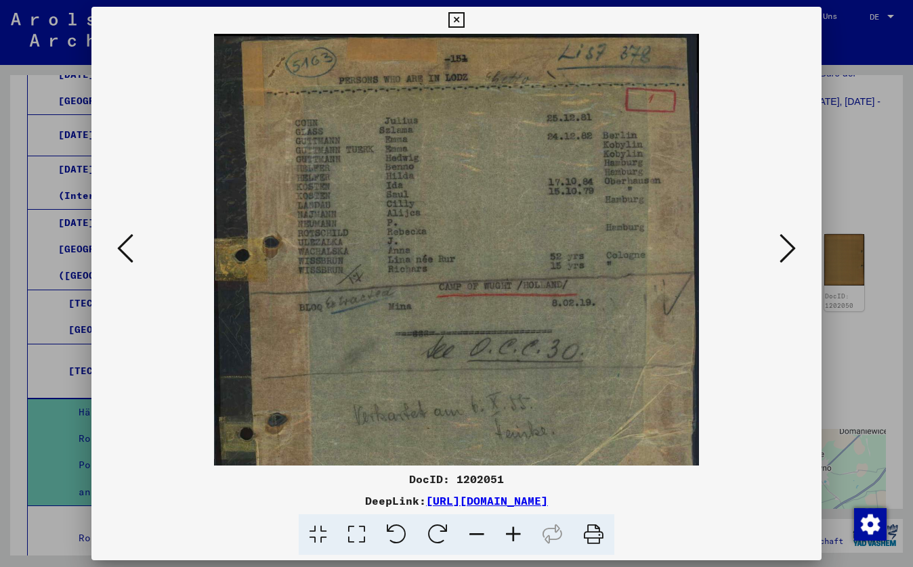
click at [515, 532] on icon at bounding box center [513, 535] width 37 height 41
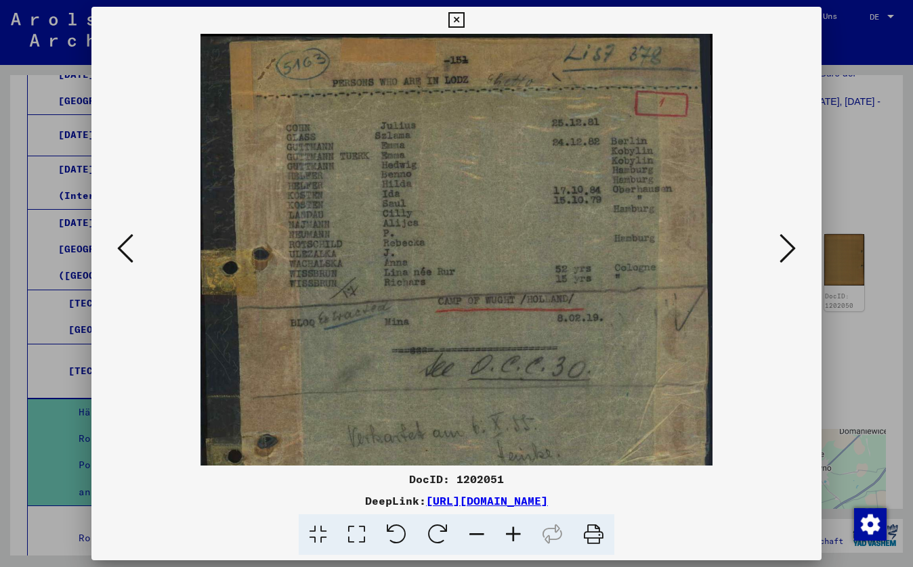
click at [508, 529] on icon at bounding box center [513, 535] width 37 height 41
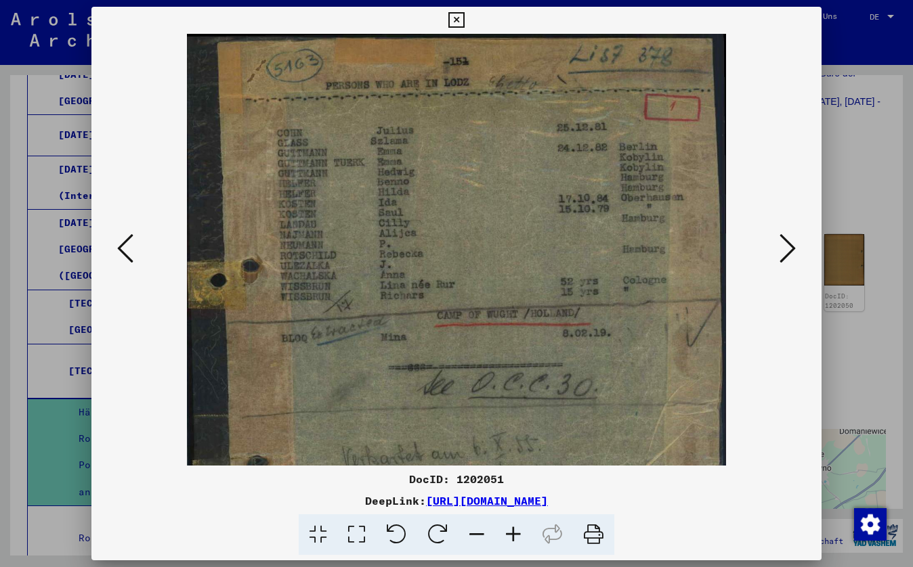
click at [509, 527] on icon at bounding box center [513, 535] width 37 height 41
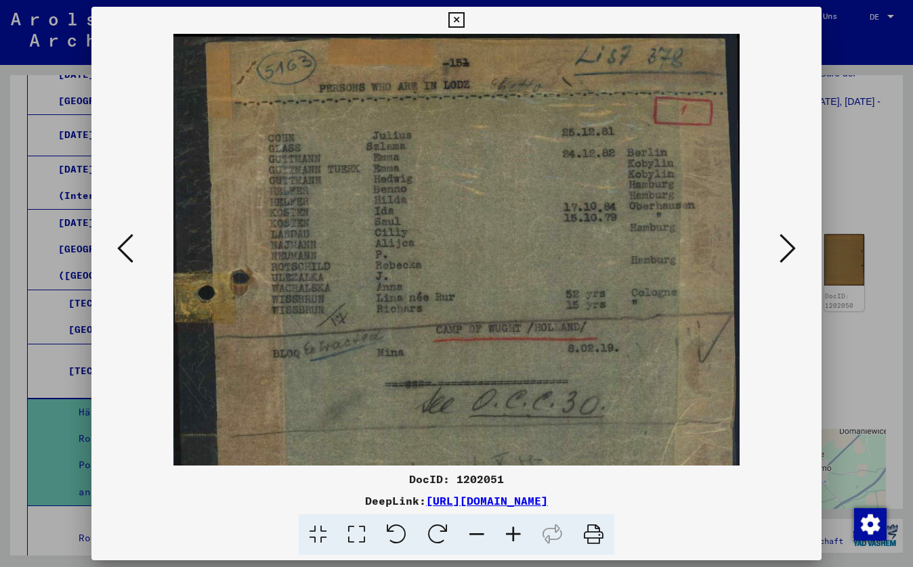
click at [509, 529] on icon at bounding box center [513, 535] width 37 height 41
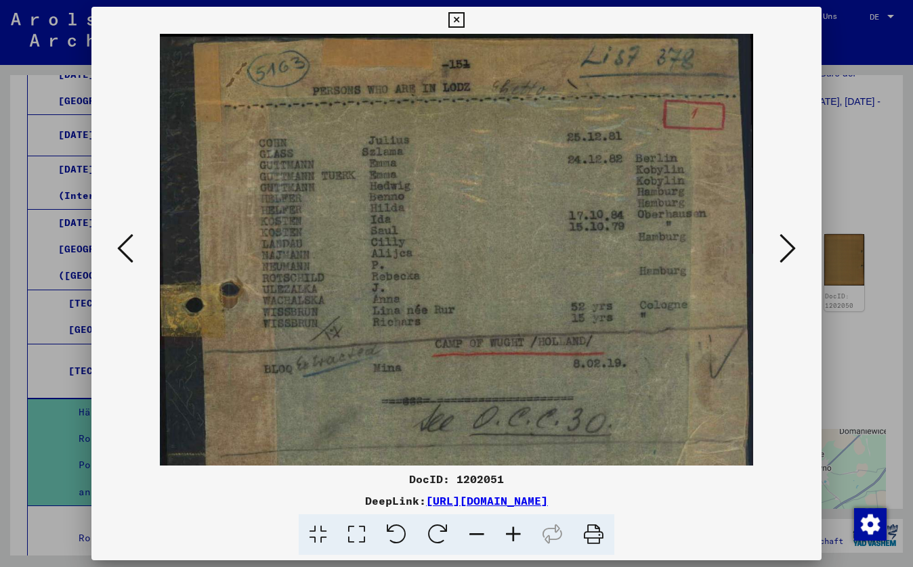
click at [509, 532] on icon at bounding box center [513, 535] width 37 height 41
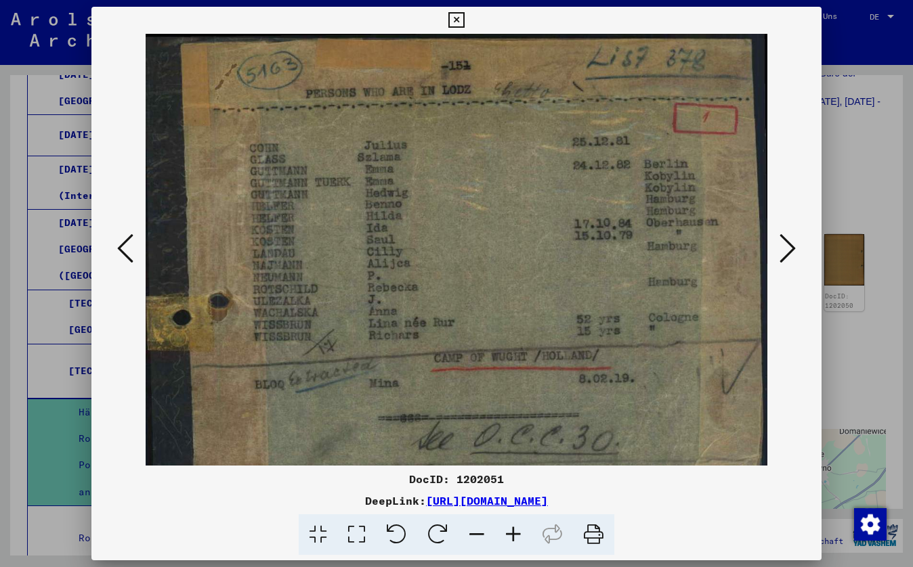
click at [509, 535] on icon at bounding box center [513, 535] width 37 height 41
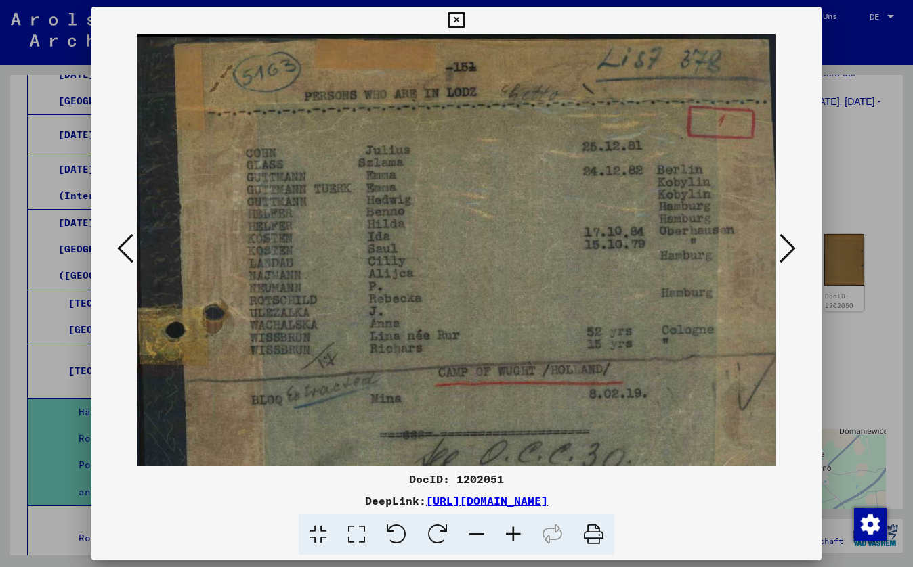
click at [783, 253] on icon at bounding box center [787, 248] width 16 height 32
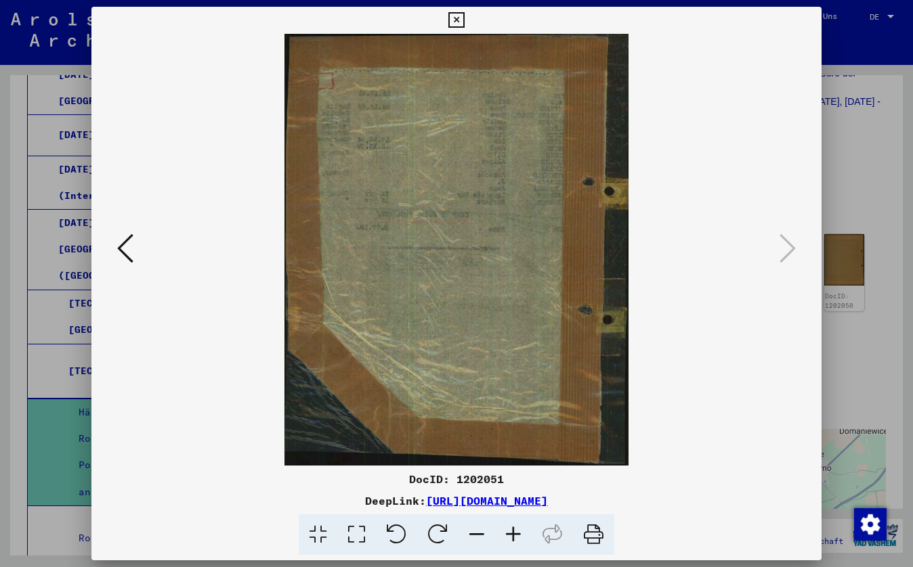
click at [515, 536] on icon at bounding box center [513, 535] width 37 height 41
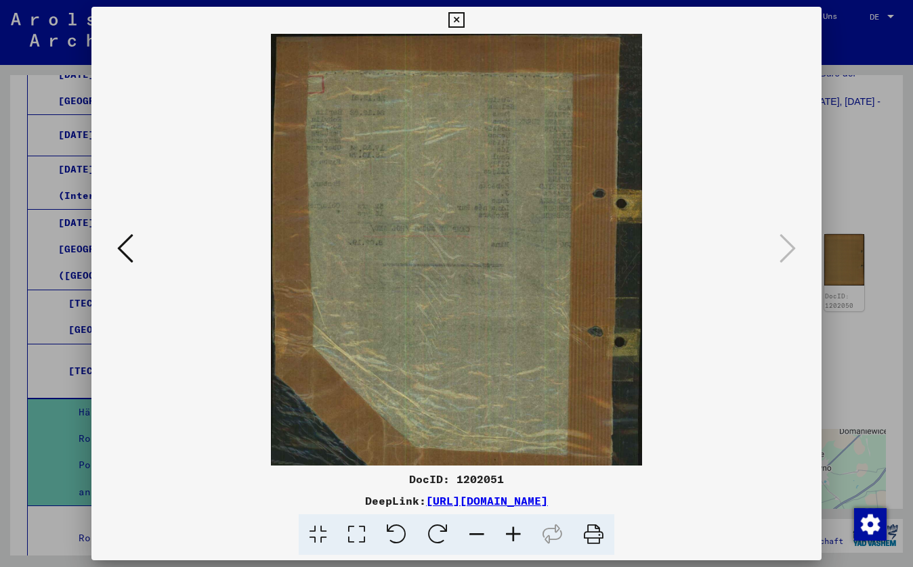
click at [515, 536] on icon at bounding box center [513, 535] width 37 height 41
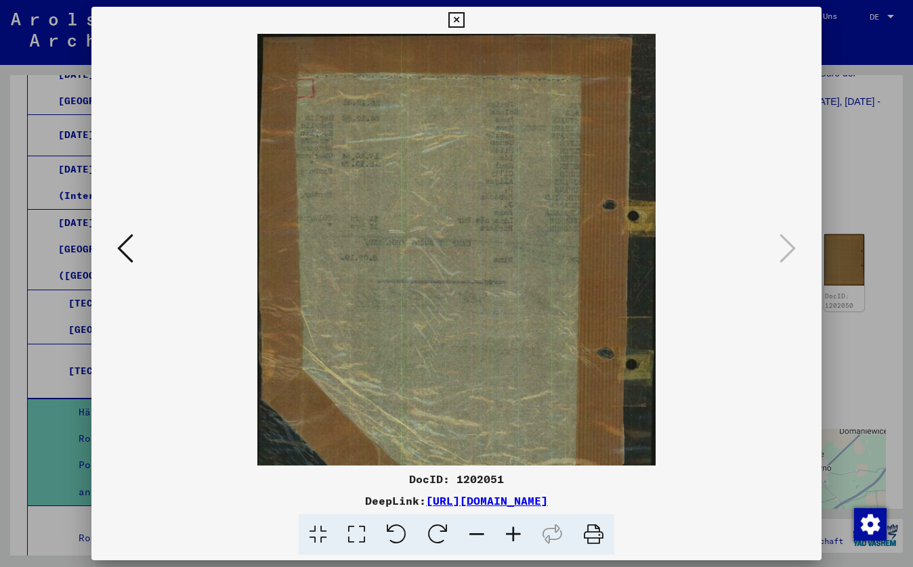
click at [515, 536] on icon at bounding box center [513, 535] width 37 height 41
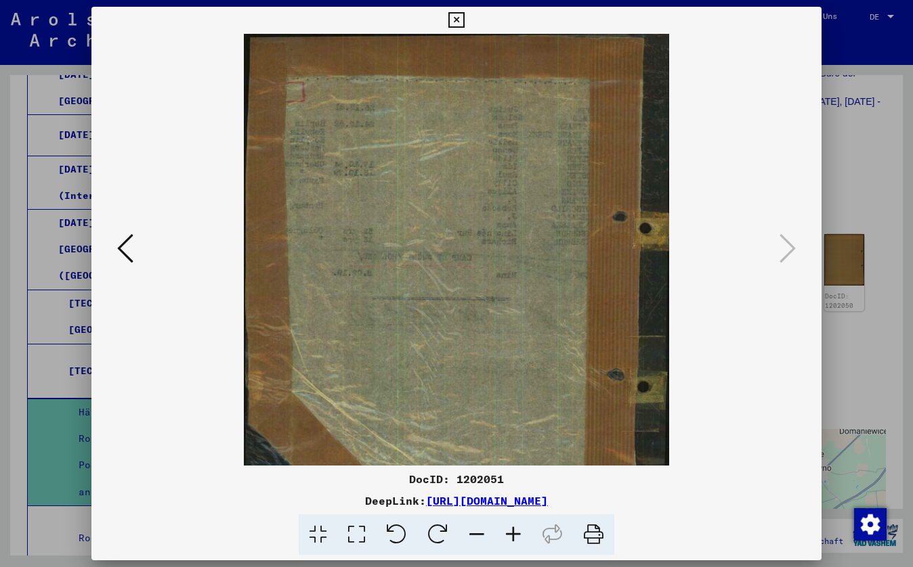
click at [515, 536] on icon at bounding box center [513, 535] width 37 height 41
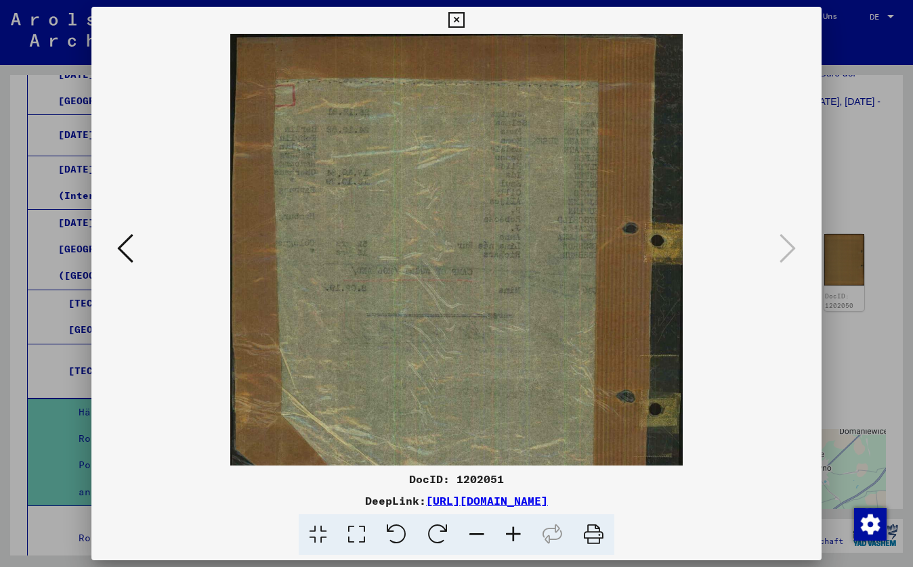
click at [515, 536] on icon at bounding box center [513, 535] width 37 height 41
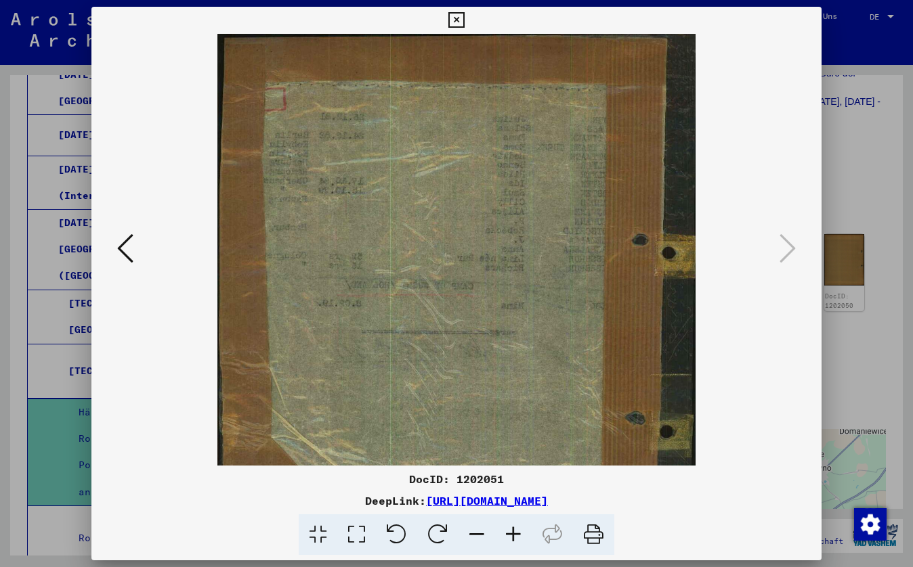
click at [122, 243] on icon at bounding box center [125, 248] width 16 height 32
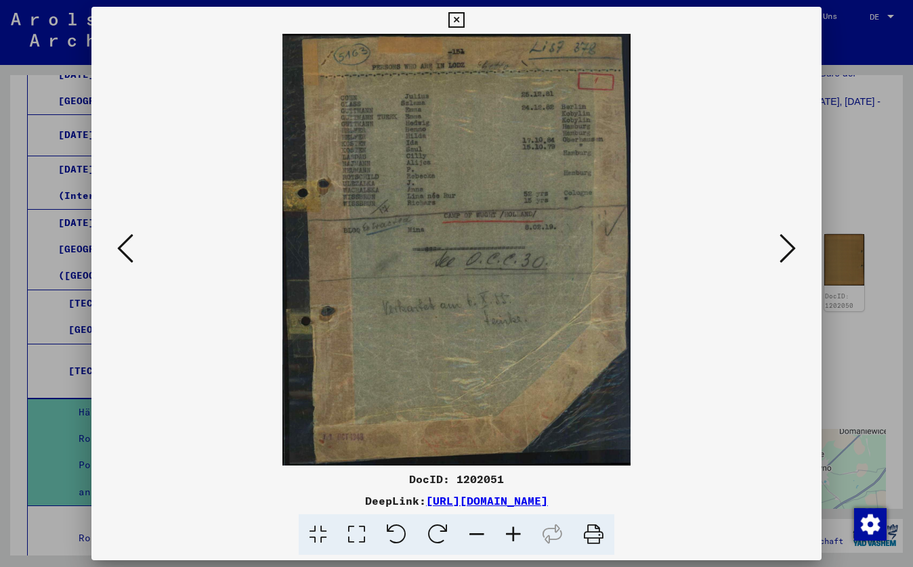
click at [791, 242] on icon at bounding box center [787, 248] width 16 height 32
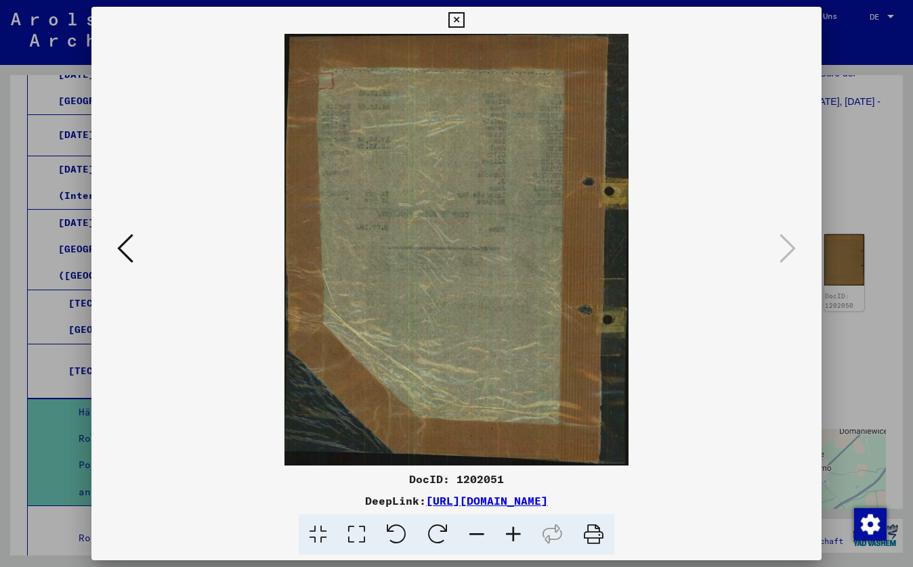
click at [123, 248] on icon at bounding box center [125, 248] width 16 height 32
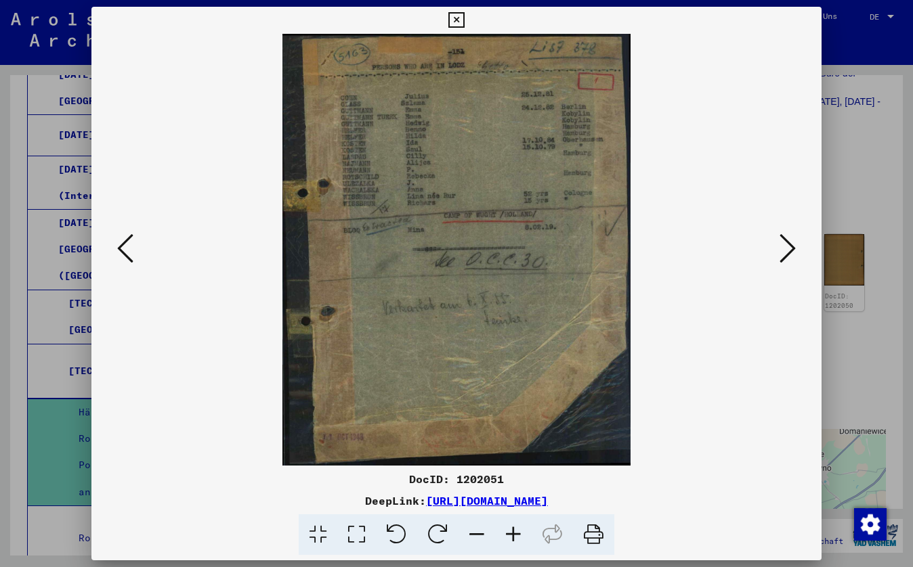
click at [123, 248] on icon at bounding box center [125, 248] width 16 height 32
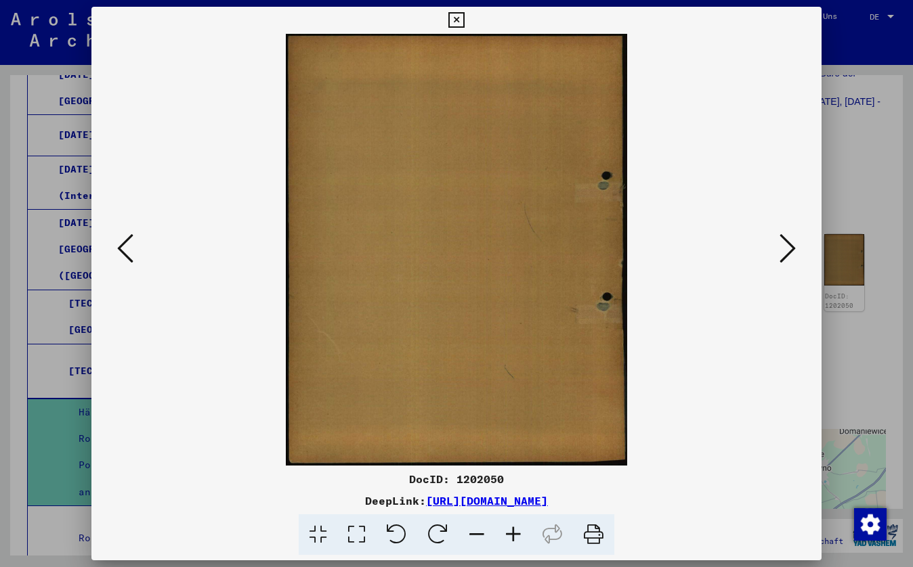
click at [123, 248] on icon at bounding box center [125, 248] width 16 height 32
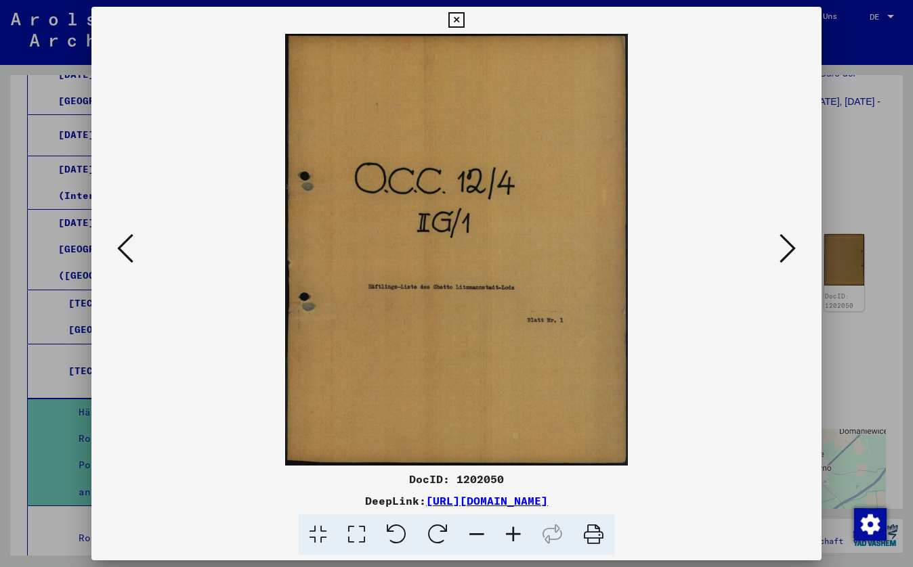
click at [123, 248] on icon at bounding box center [125, 248] width 16 height 32
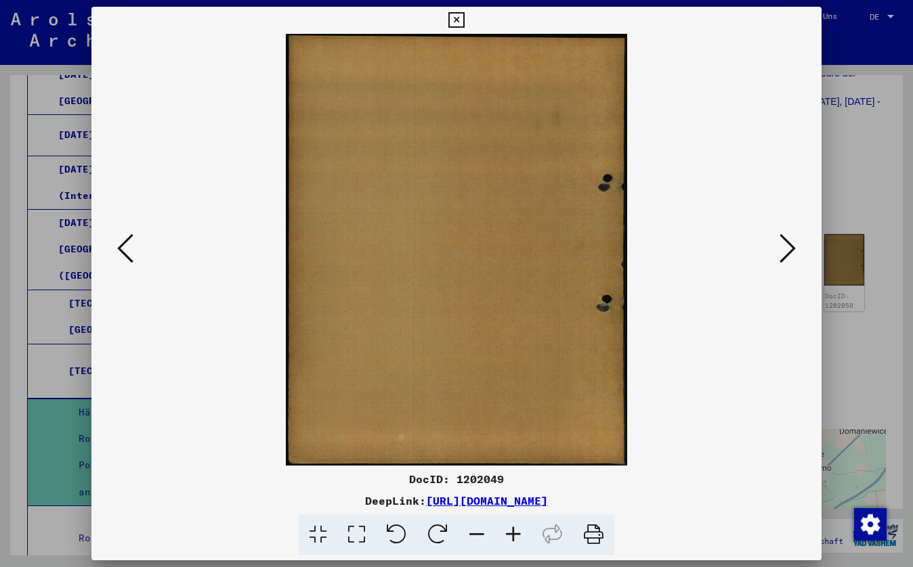
click at [123, 248] on icon at bounding box center [125, 248] width 16 height 32
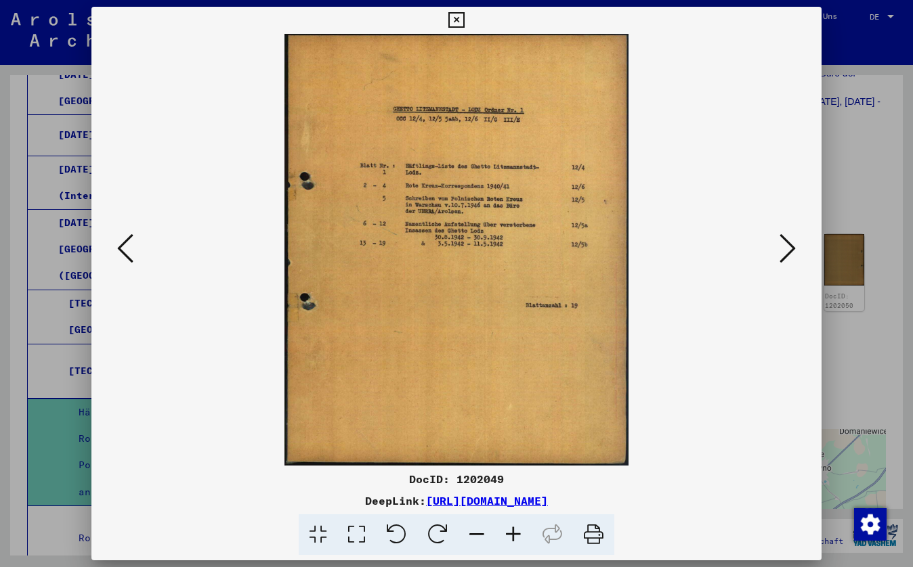
click at [119, 251] on icon at bounding box center [125, 248] width 16 height 32
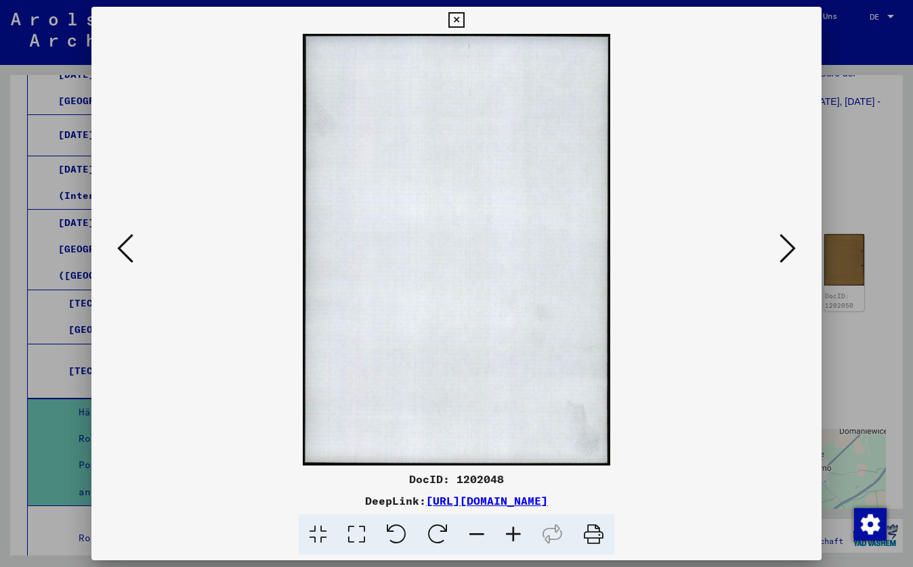
click at [118, 251] on icon at bounding box center [125, 248] width 16 height 32
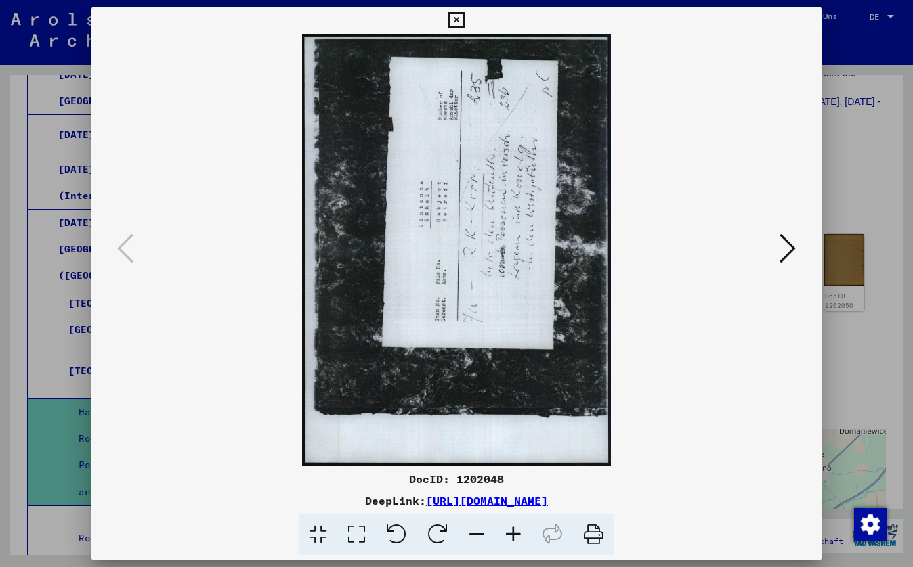
click at [464, 22] on icon at bounding box center [456, 20] width 16 height 16
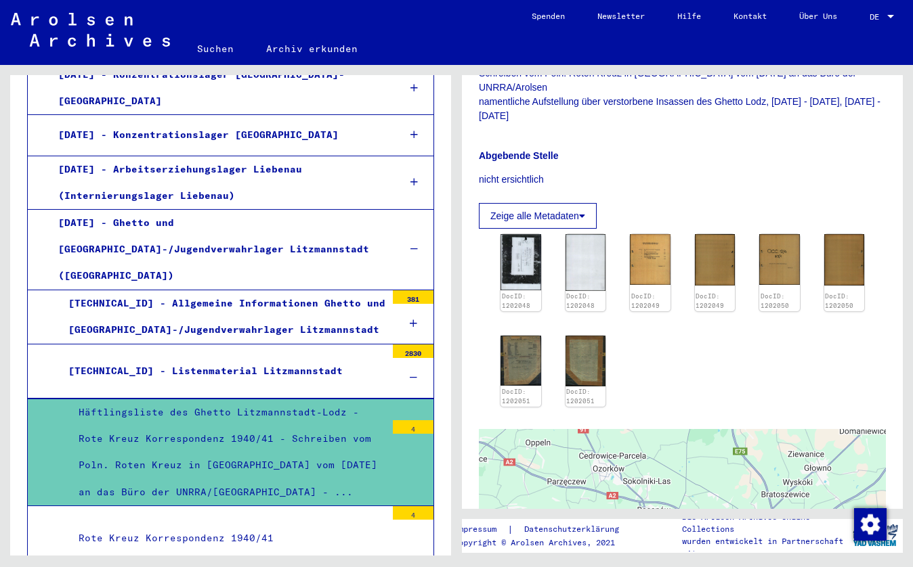
click at [290, 399] on div "Häftlingsliste des Ghetto Litzmannstadt-Lodz - Rote Kreuz Korrespondenz 1940/41…" at bounding box center [227, 452] width 318 height 106
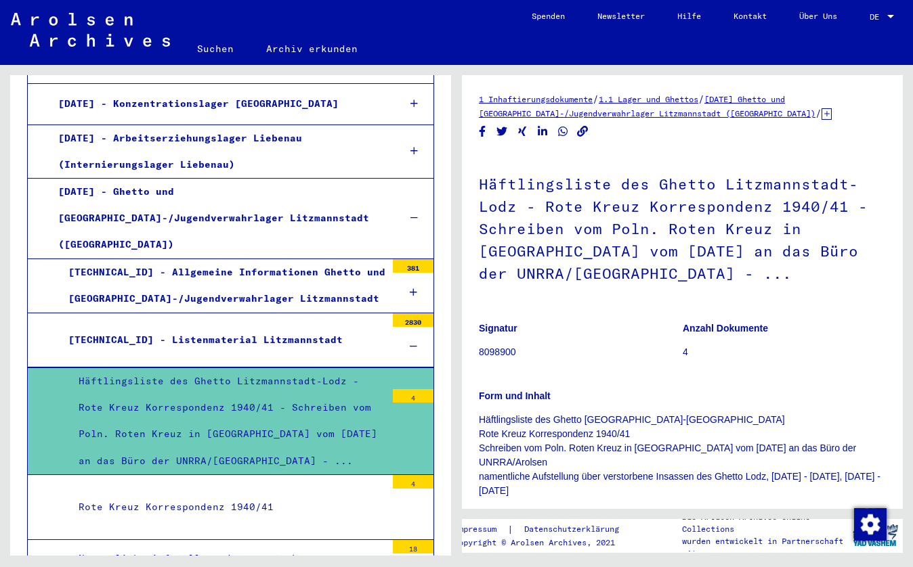
scroll to position [1079, 0]
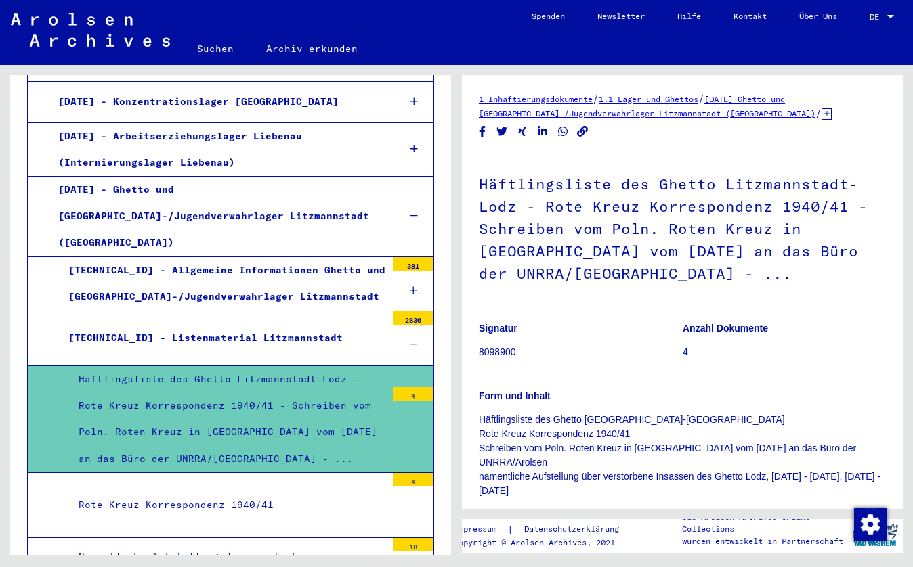
click at [535, 329] on p "Signatur" at bounding box center [580, 329] width 203 height 14
click at [536, 329] on p "Signatur" at bounding box center [580, 329] width 203 height 14
click at [521, 335] on p "Signatur" at bounding box center [580, 329] width 203 height 14
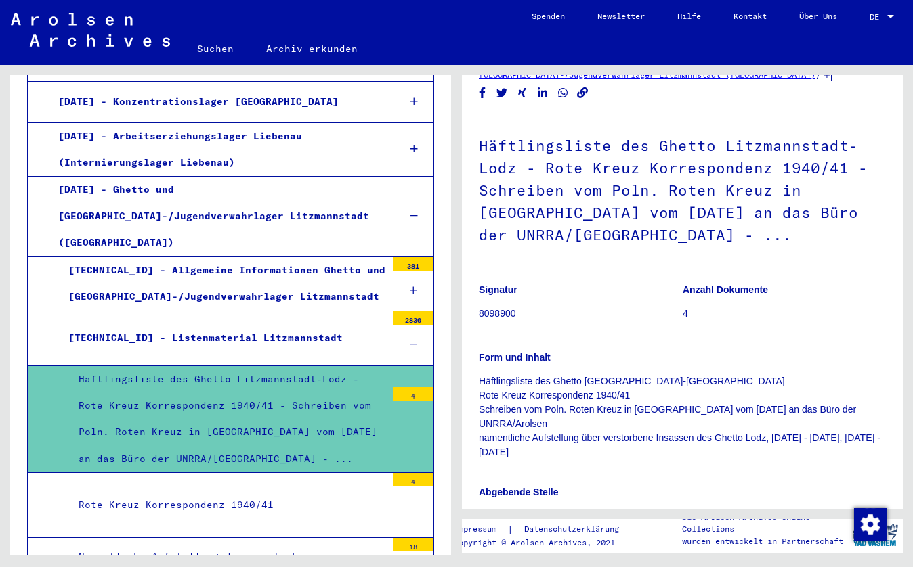
scroll to position [29, 0]
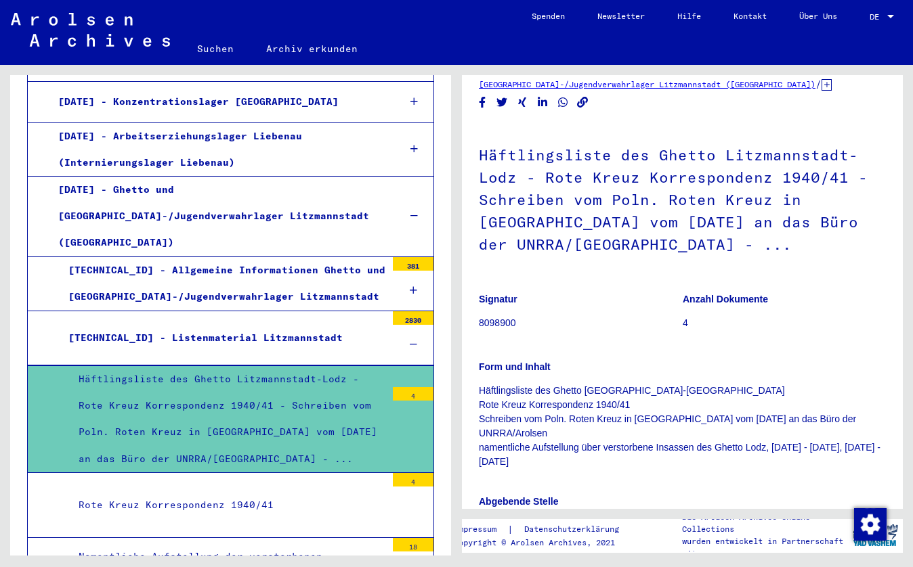
click at [206, 325] on div "[TECHNICAL_ID] - Listenmaterial Litzmannstadt" at bounding box center [222, 338] width 328 height 26
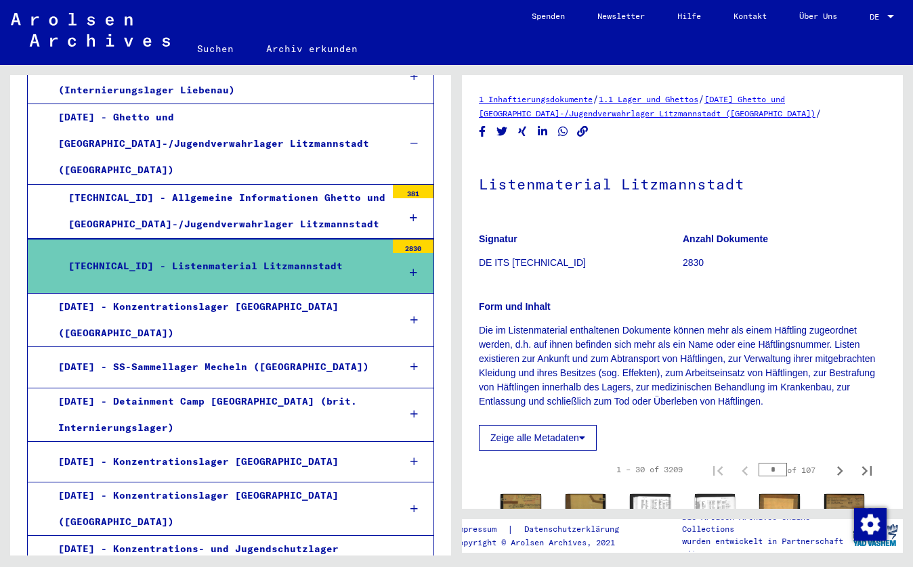
scroll to position [1185, 0]
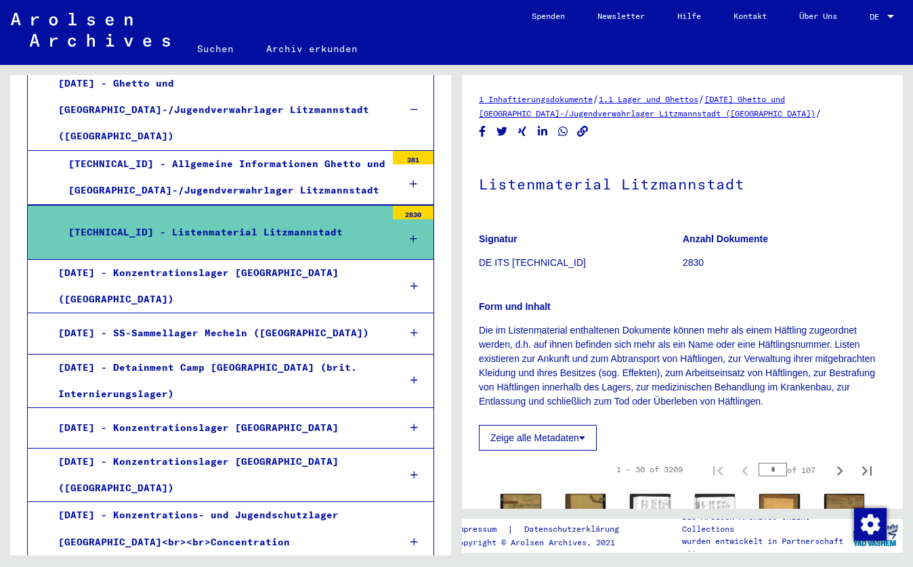
click at [552, 240] on p "Signatur" at bounding box center [580, 239] width 203 height 14
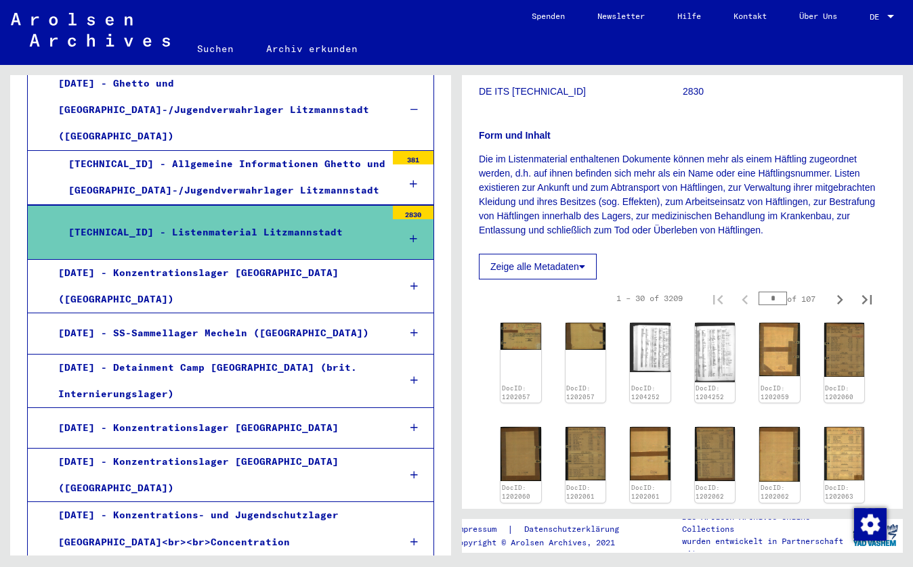
scroll to position [175, 0]
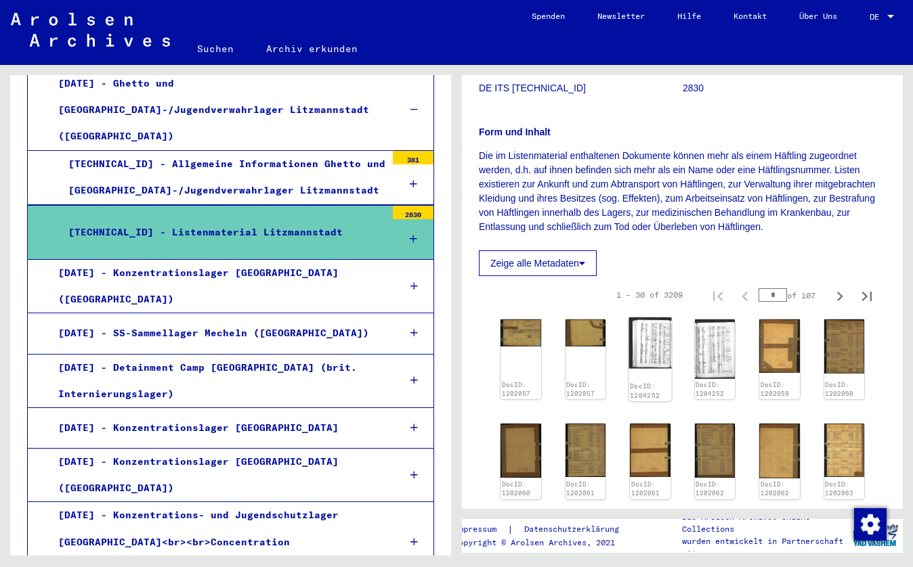
click at [658, 342] on img at bounding box center [650, 343] width 42 height 51
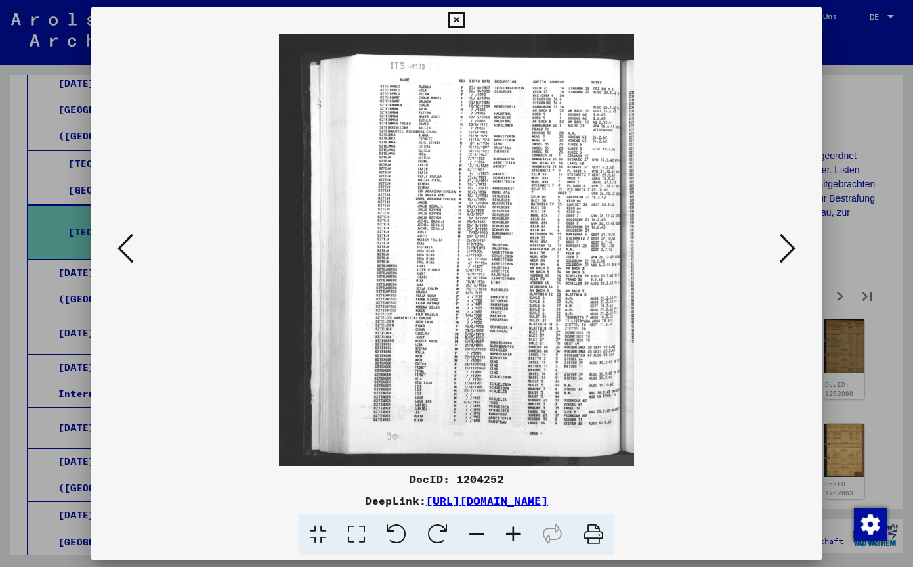
click at [515, 536] on icon at bounding box center [513, 535] width 37 height 41
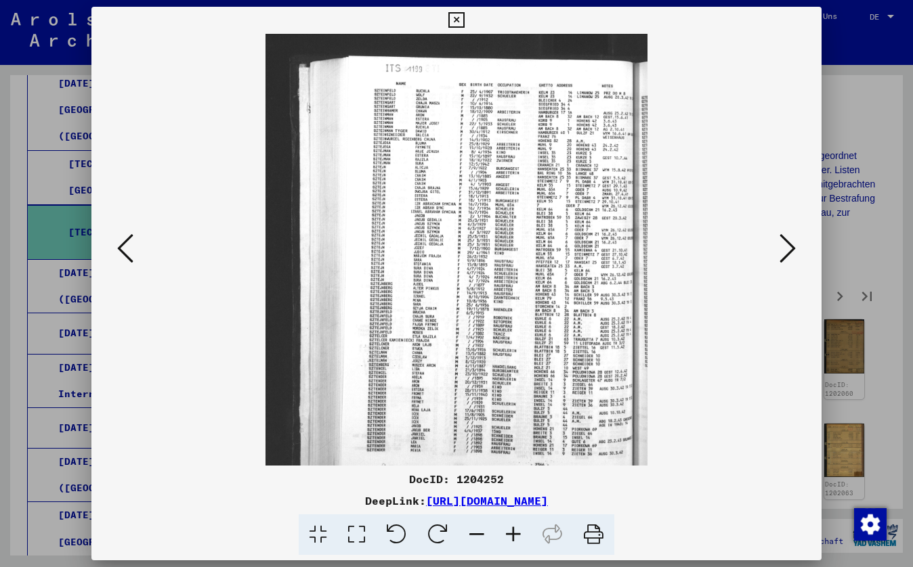
click at [515, 536] on icon at bounding box center [513, 535] width 37 height 41
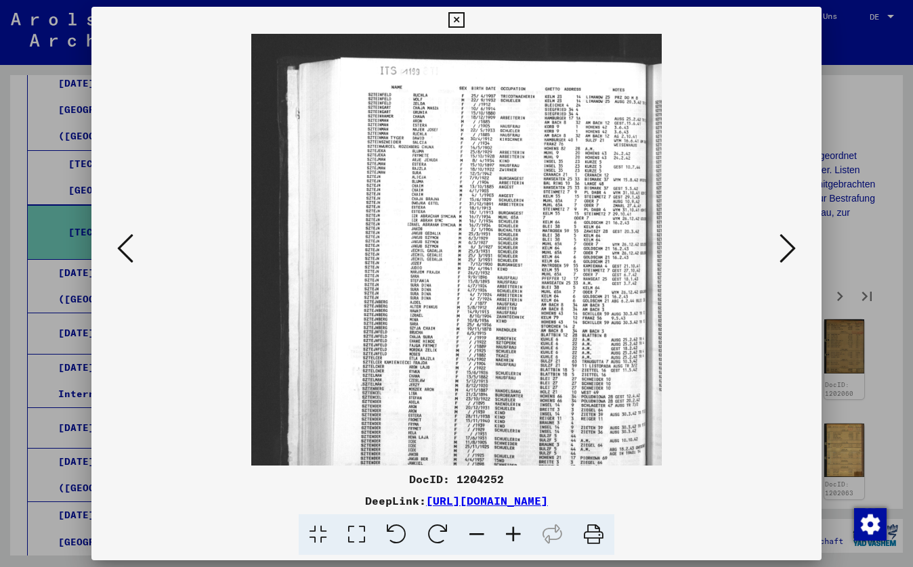
click at [516, 537] on icon at bounding box center [513, 535] width 37 height 41
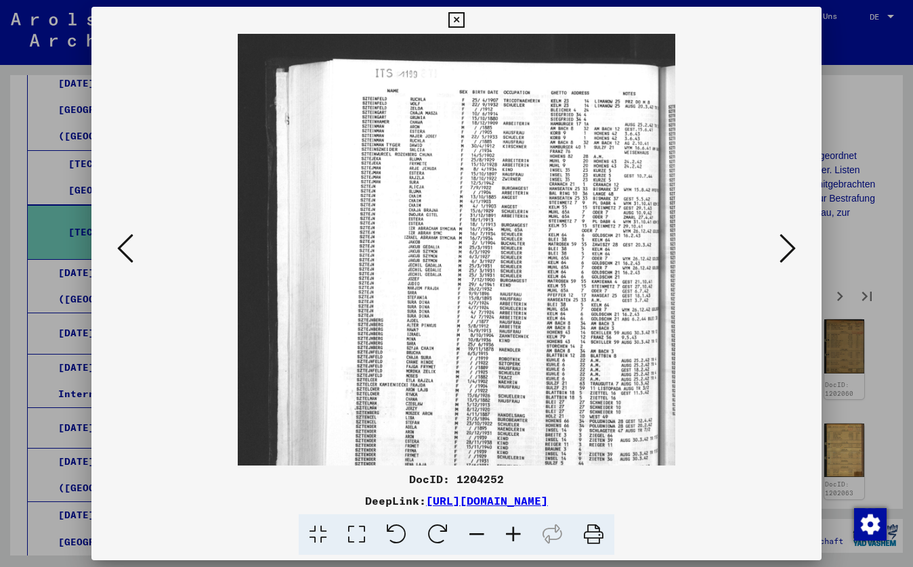
click at [517, 538] on icon at bounding box center [513, 535] width 37 height 41
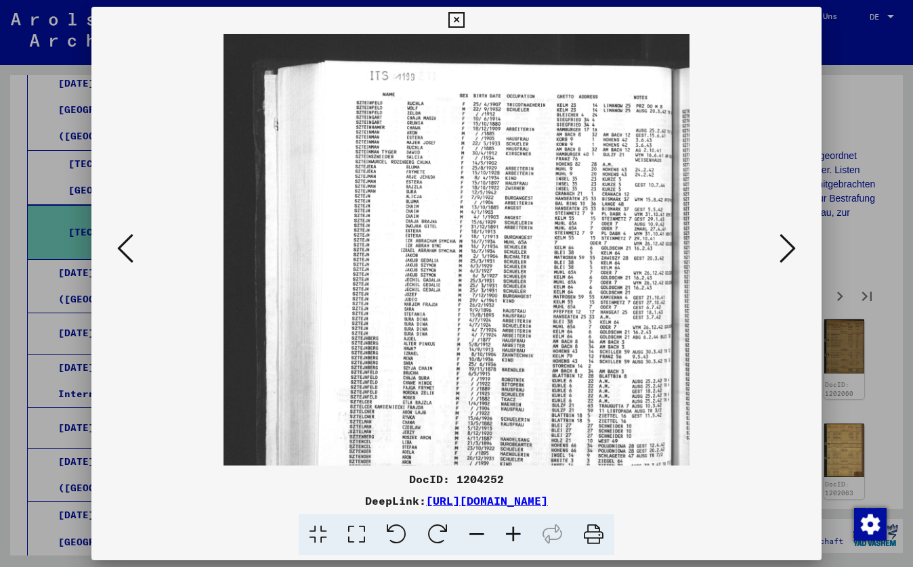
click at [517, 538] on icon at bounding box center [513, 535] width 37 height 41
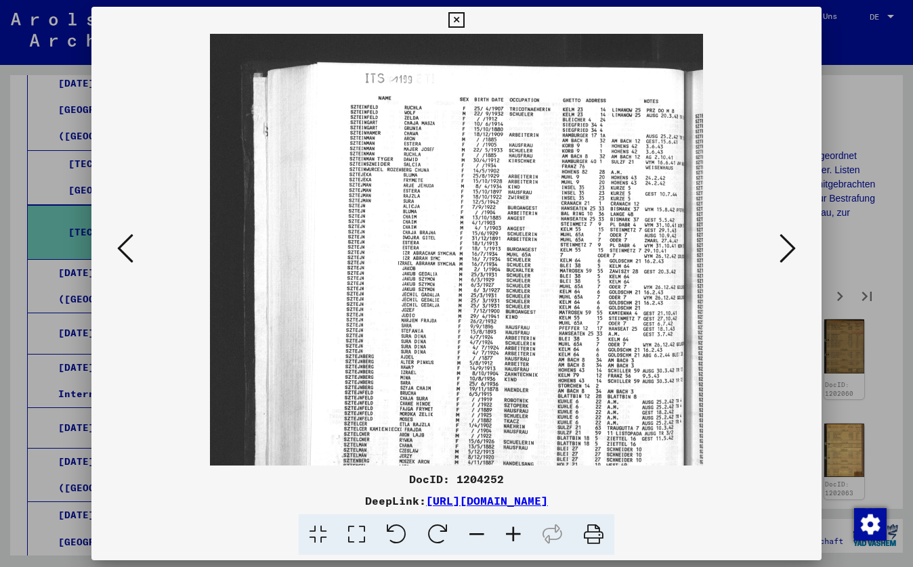
click at [517, 538] on icon at bounding box center [513, 535] width 37 height 41
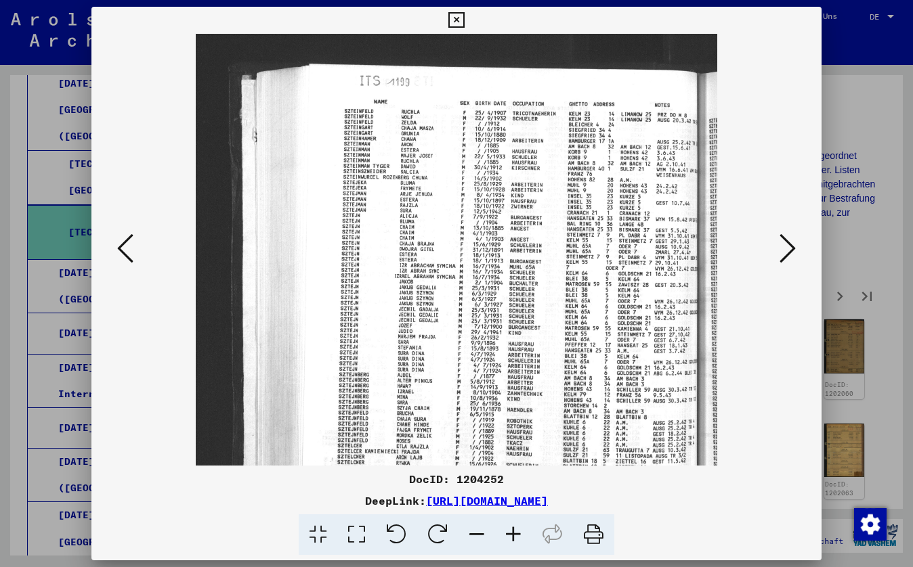
click at [517, 540] on icon at bounding box center [513, 535] width 37 height 41
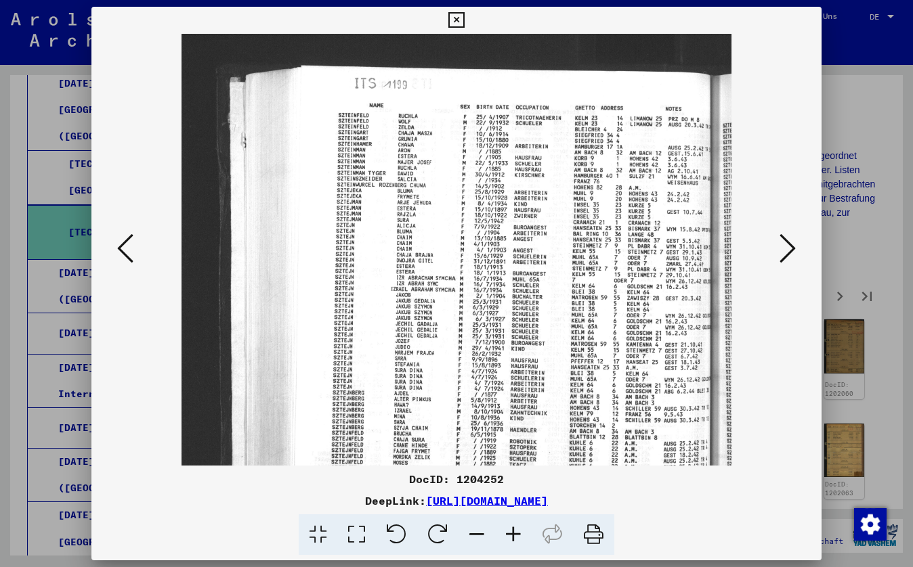
click at [517, 541] on icon at bounding box center [513, 535] width 37 height 41
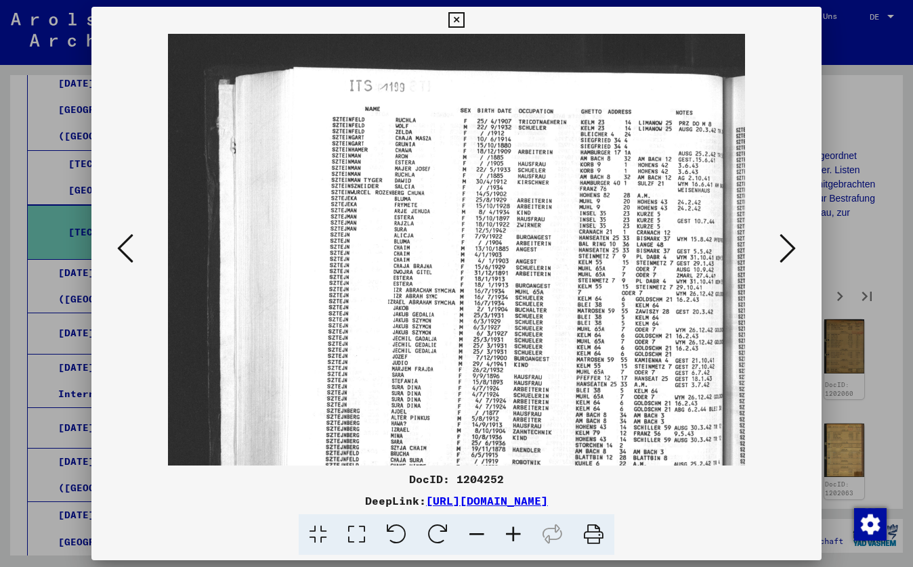
click at [117, 244] on icon at bounding box center [125, 248] width 16 height 32
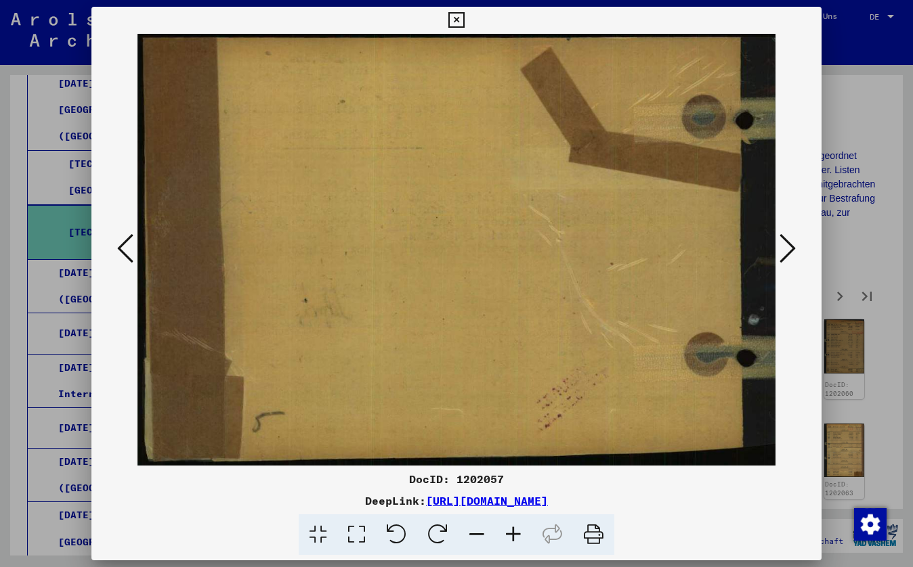
click at [117, 244] on icon at bounding box center [125, 248] width 16 height 32
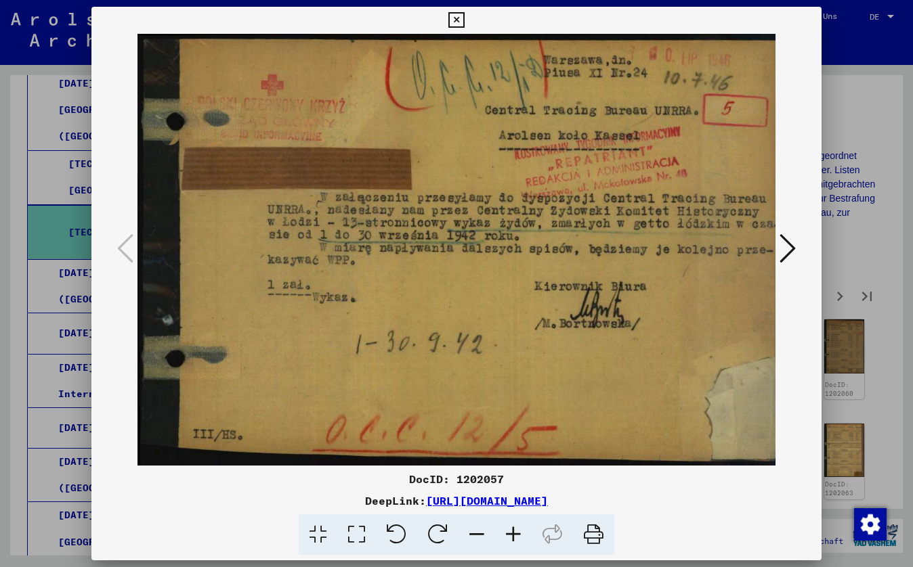
click at [84, 179] on div at bounding box center [456, 283] width 913 height 567
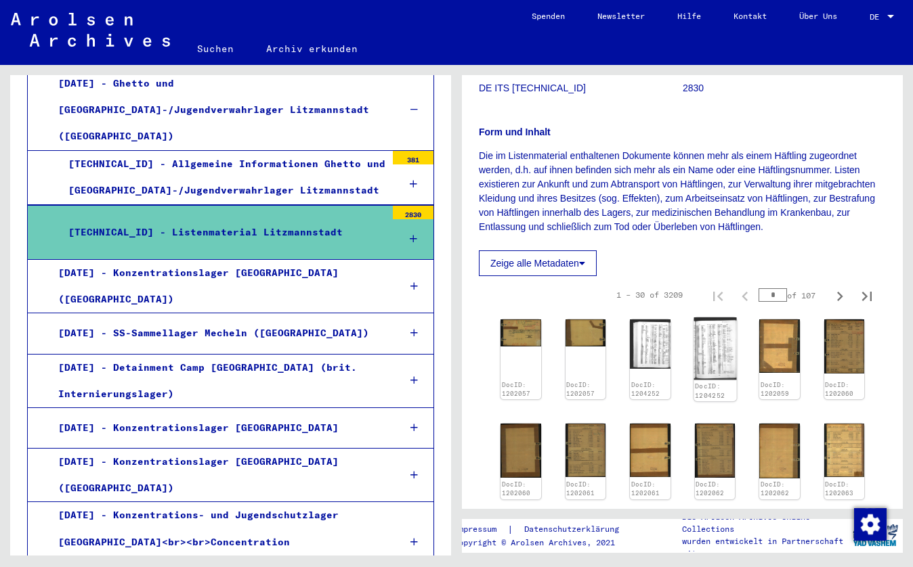
click at [711, 349] on img at bounding box center [714, 349] width 42 height 62
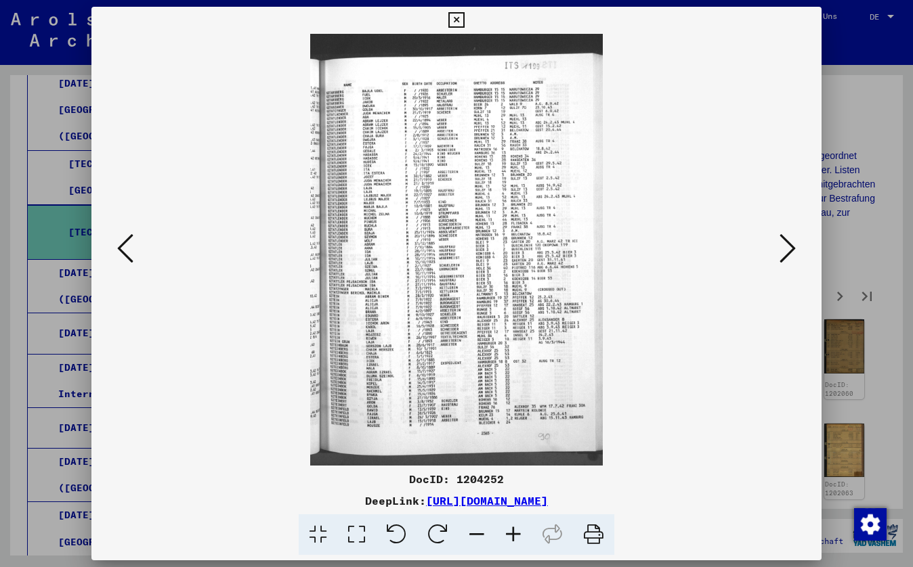
drag, startPoint x: 479, startPoint y: 357, endPoint x: 481, endPoint y: 377, distance: 20.4
click at [479, 359] on img at bounding box center [456, 250] width 638 height 432
click at [514, 530] on icon at bounding box center [513, 535] width 37 height 41
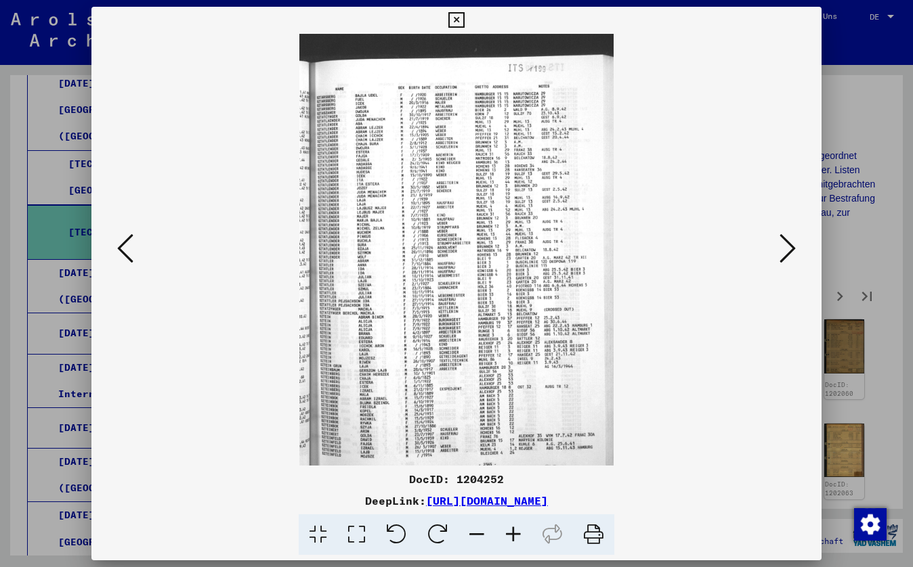
click at [515, 530] on icon at bounding box center [513, 535] width 37 height 41
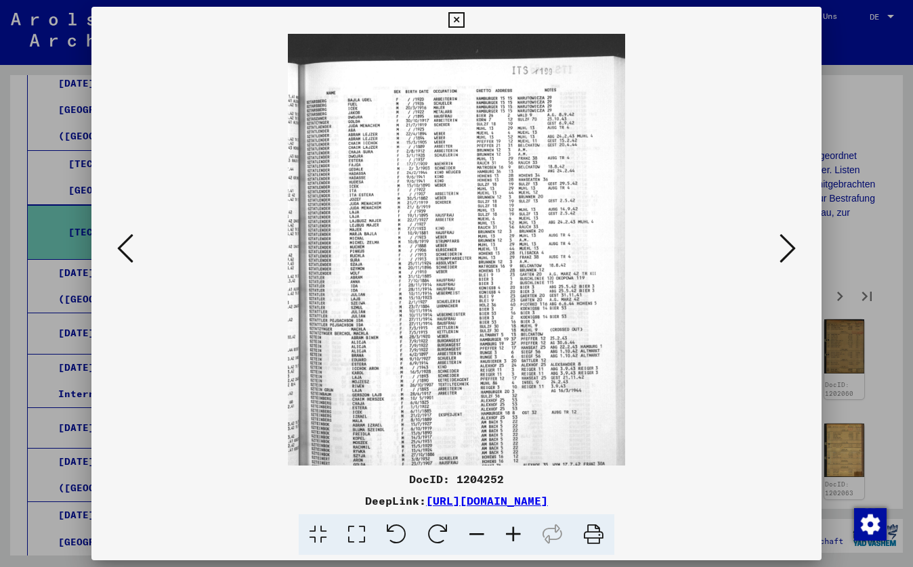
click at [508, 535] on icon at bounding box center [513, 535] width 37 height 41
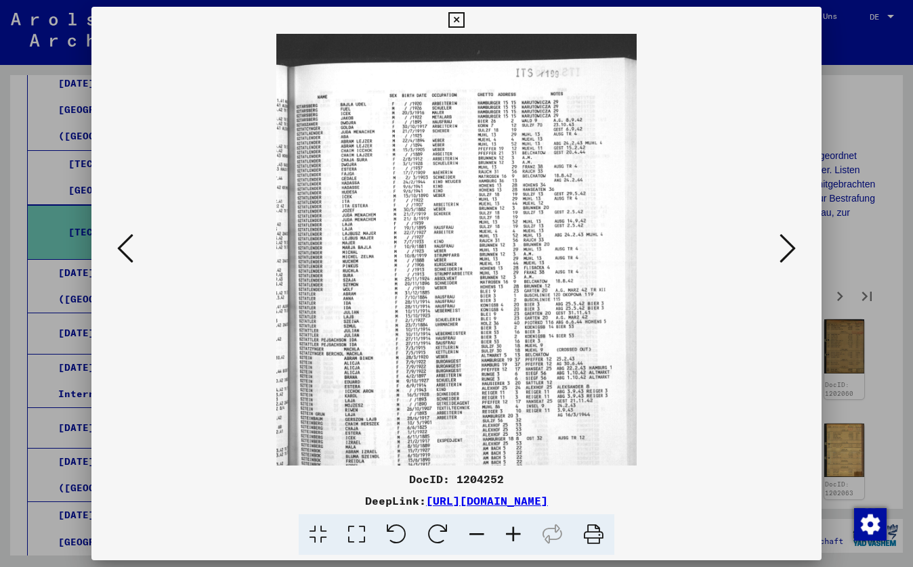
click at [508, 536] on icon at bounding box center [513, 535] width 37 height 41
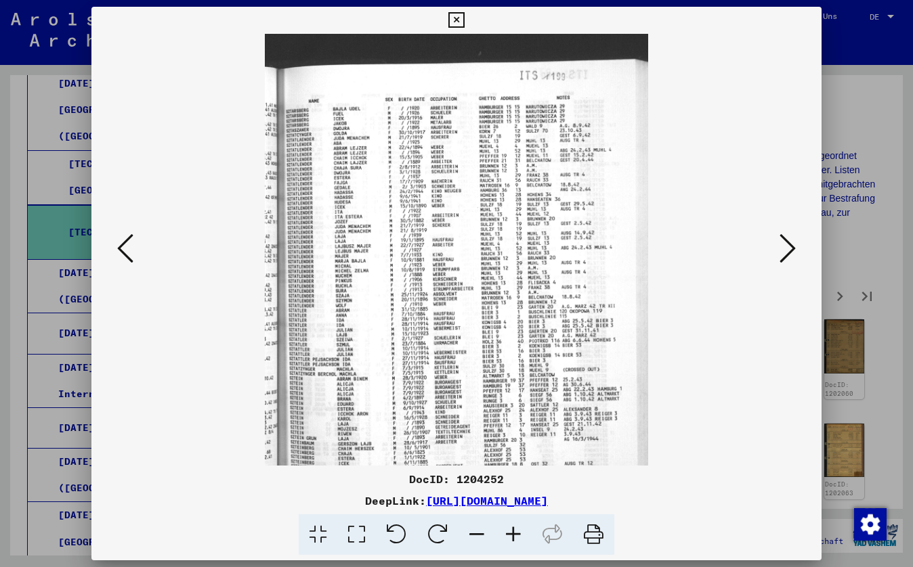
click at [510, 534] on icon at bounding box center [513, 535] width 37 height 41
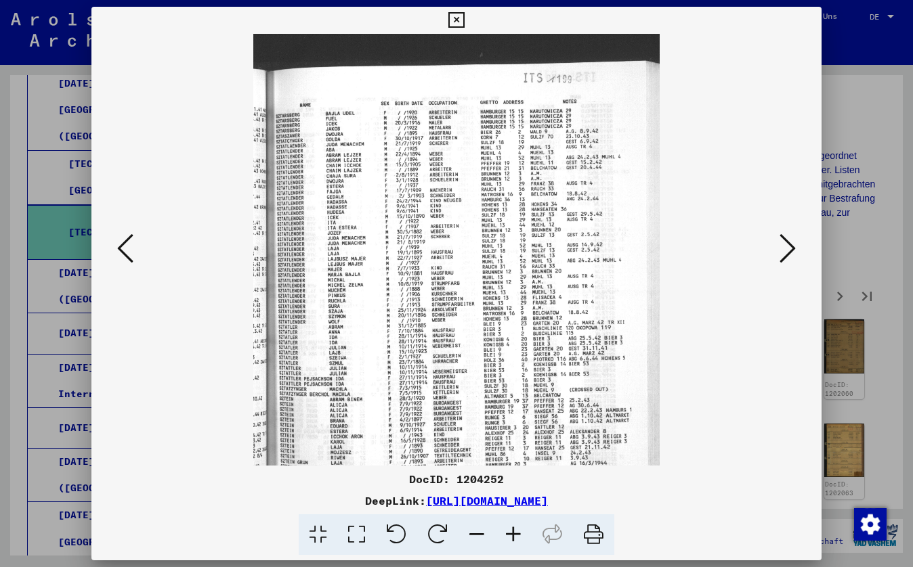
click at [458, 501] on link "[URL][DOMAIN_NAME]" at bounding box center [487, 501] width 122 height 14
